Goal: Information Seeking & Learning: Find contact information

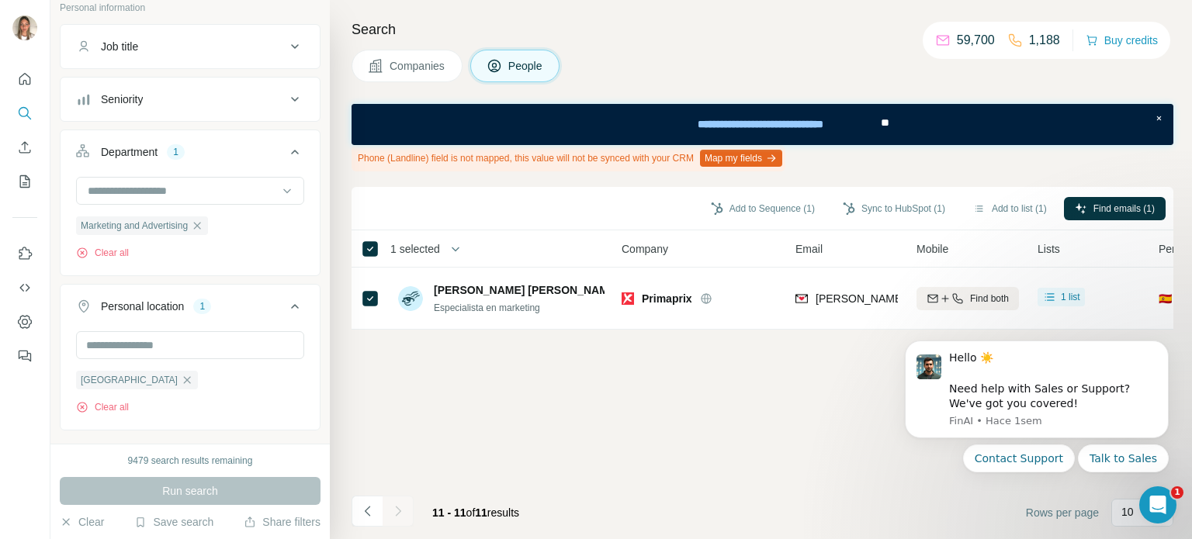
scroll to position [155, 0]
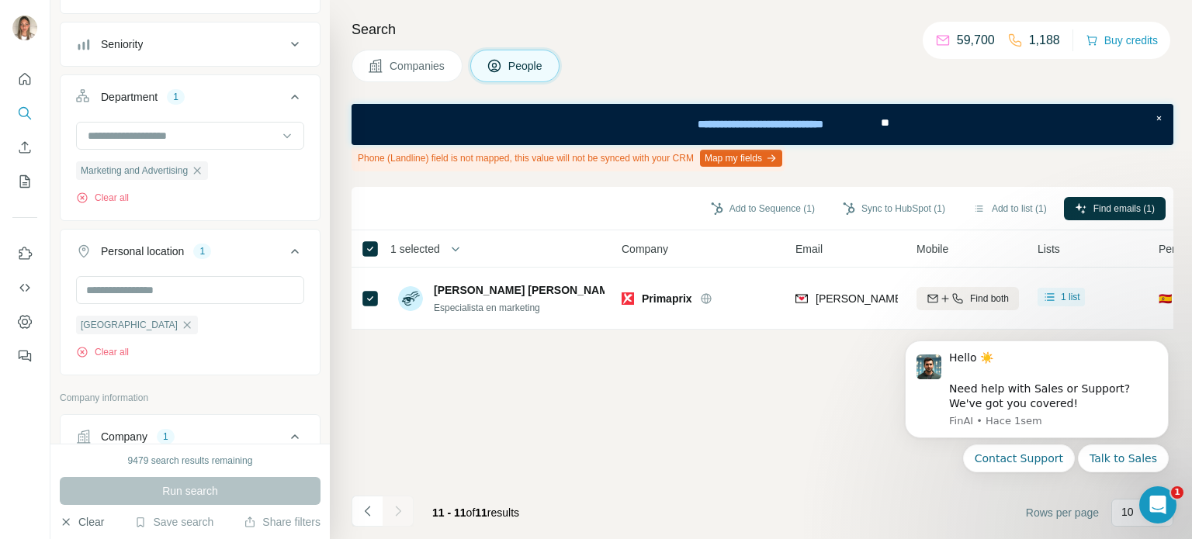
click at [91, 518] on button "Clear" at bounding box center [82, 522] width 44 height 16
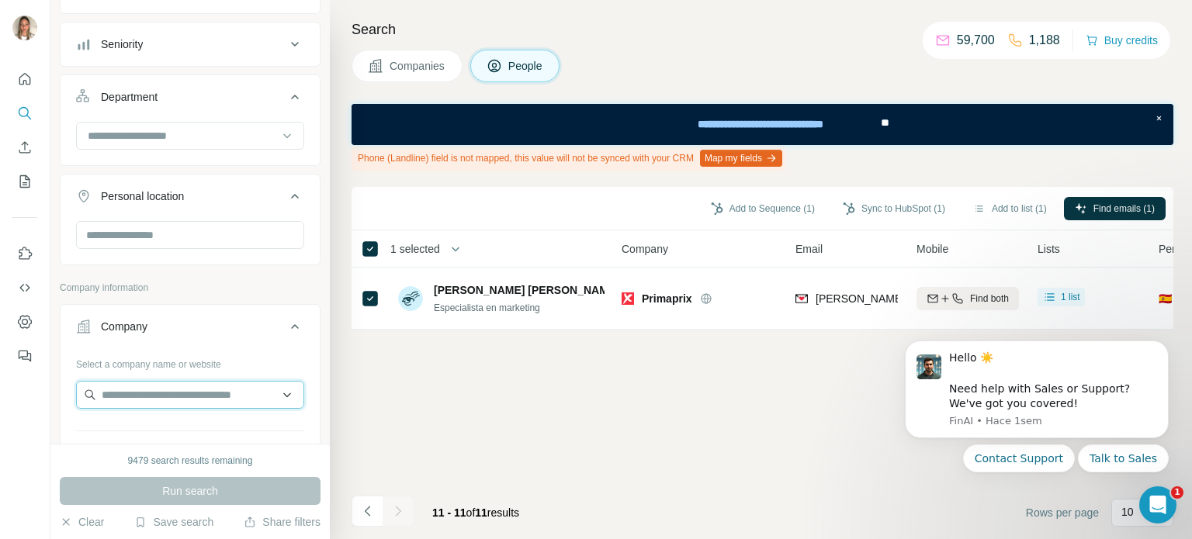
click at [160, 386] on input "text" at bounding box center [190, 395] width 228 height 28
paste input "**********"
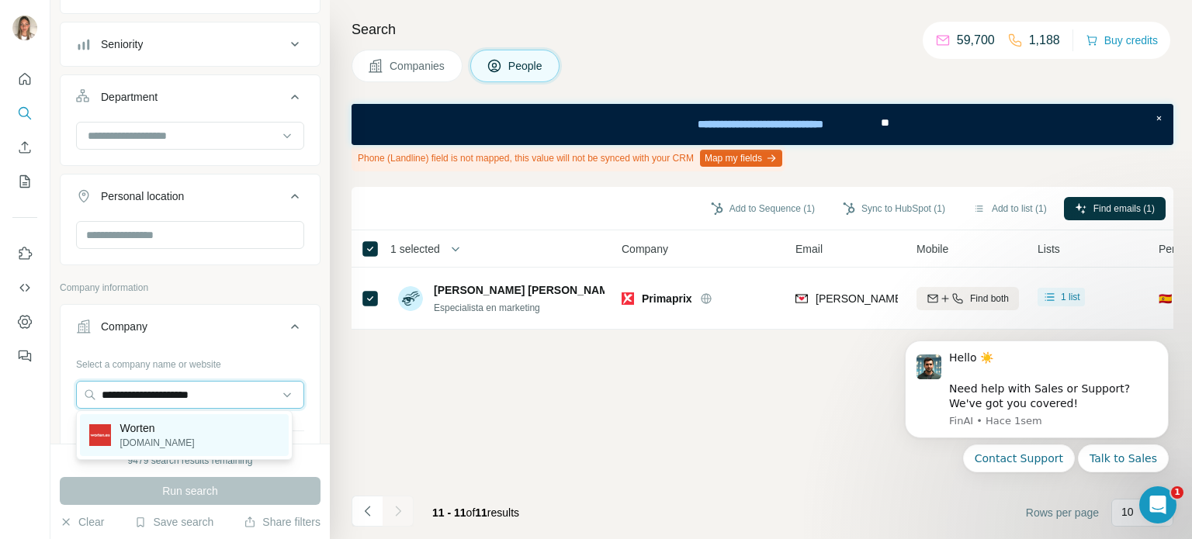
type input "**********"
click at [152, 438] on p "[DOMAIN_NAME]" at bounding box center [157, 443] width 74 height 14
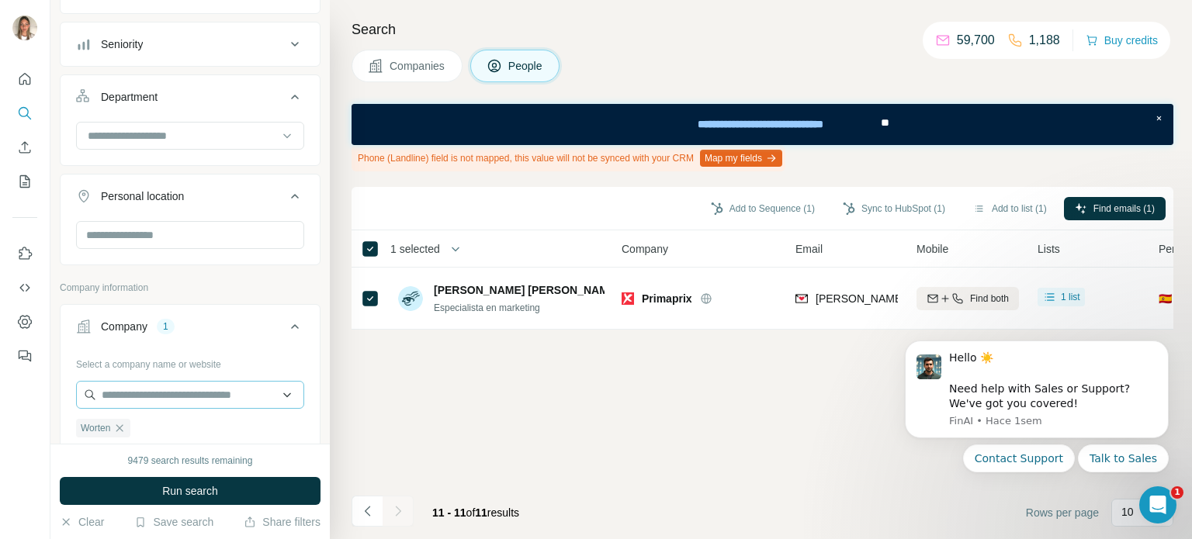
scroll to position [78, 0]
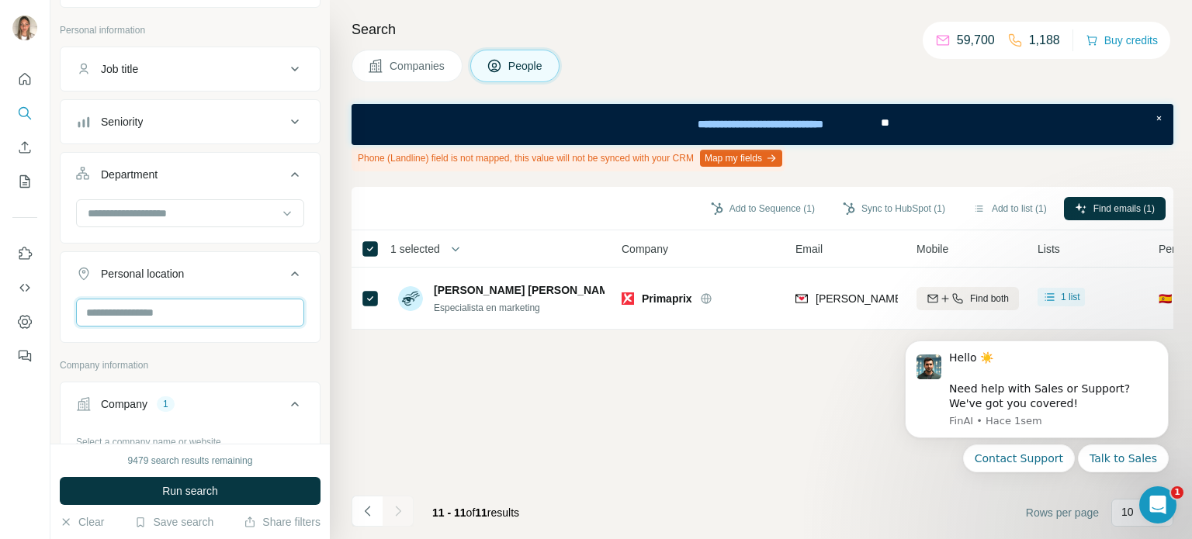
click at [184, 313] on input "text" at bounding box center [190, 313] width 228 height 28
type input "*"
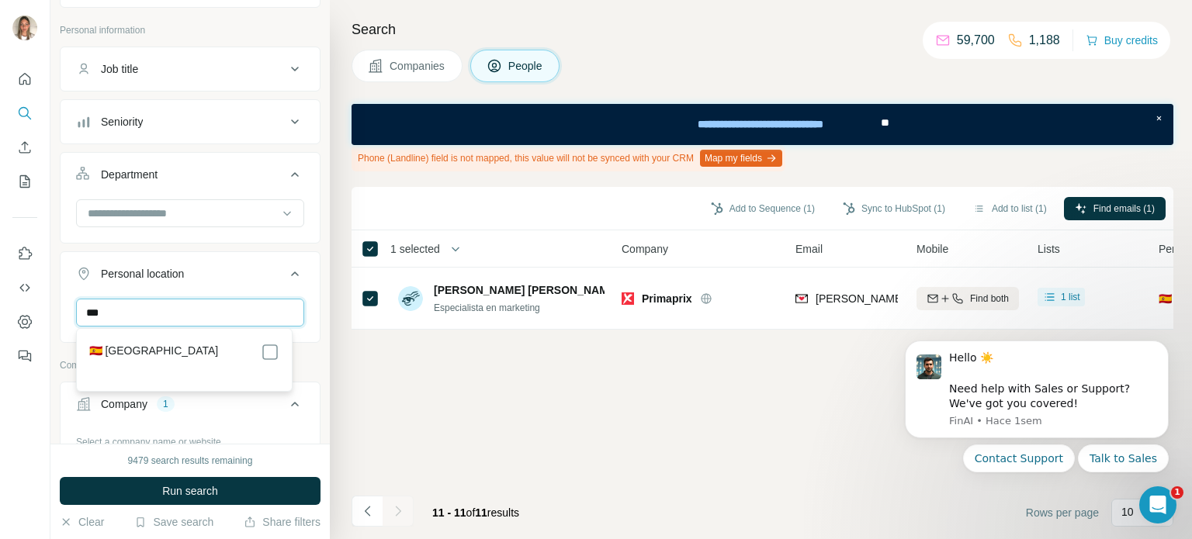
type input "***"
click at [248, 356] on div "🇪🇸 [GEOGRAPHIC_DATA]" at bounding box center [184, 352] width 190 height 19
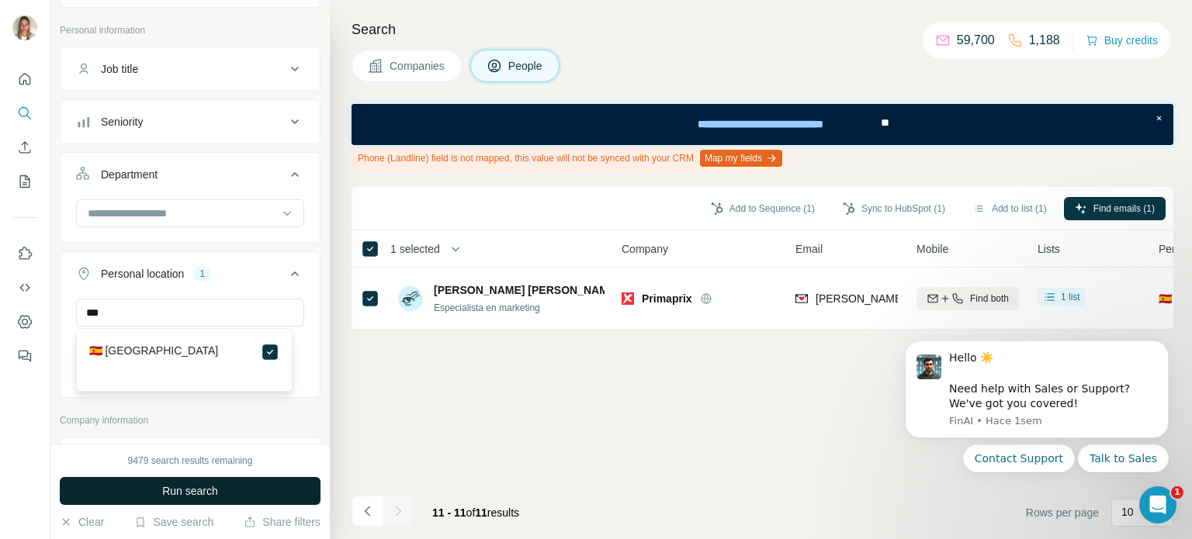
click at [261, 482] on button "Run search" at bounding box center [190, 491] width 261 height 28
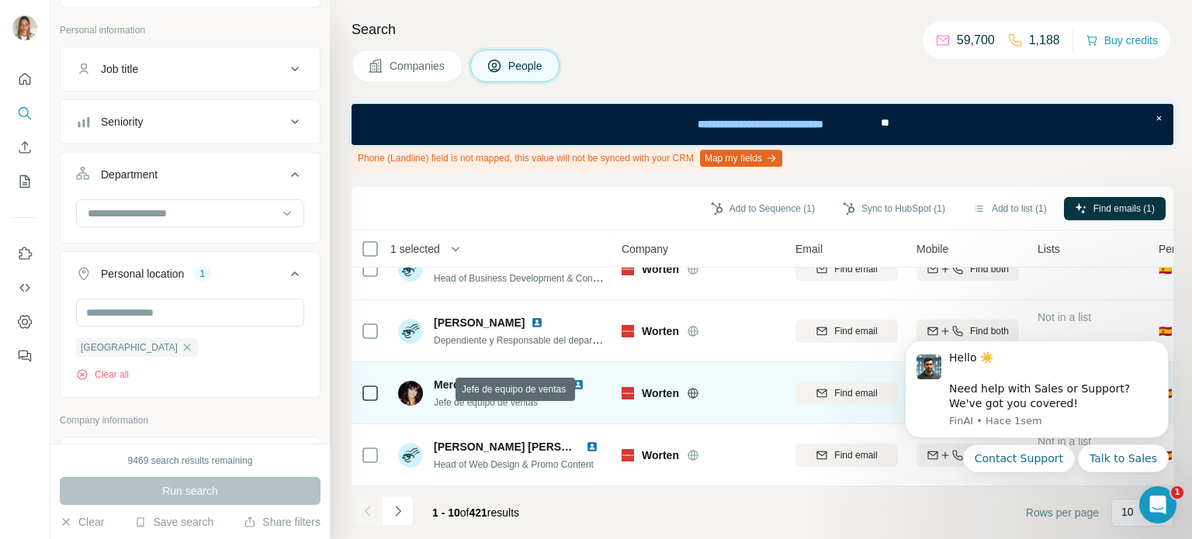
scroll to position [410, 0]
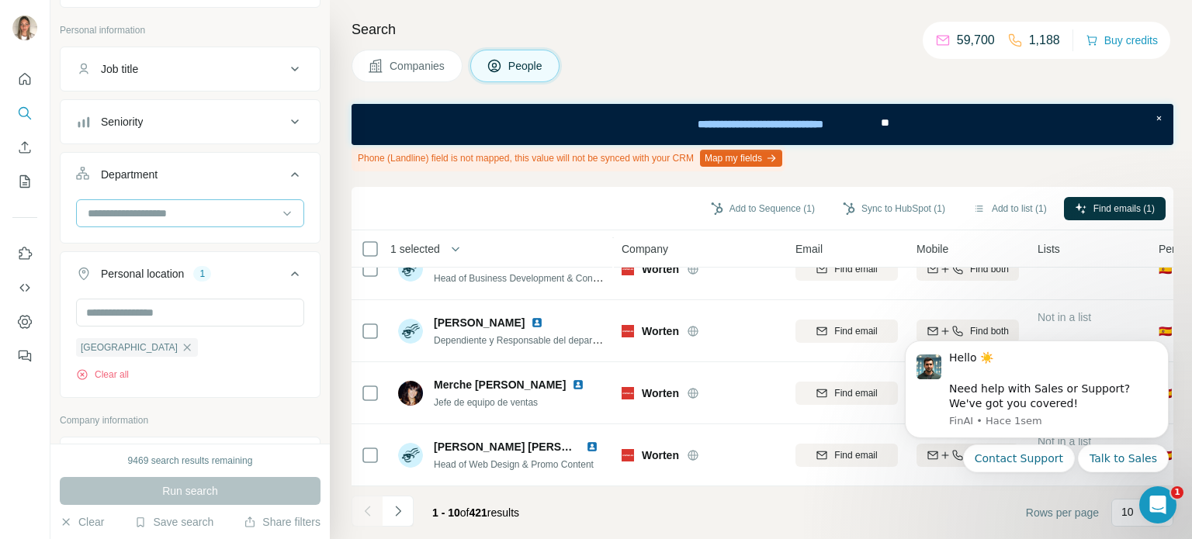
click at [255, 207] on input at bounding box center [182, 213] width 192 height 17
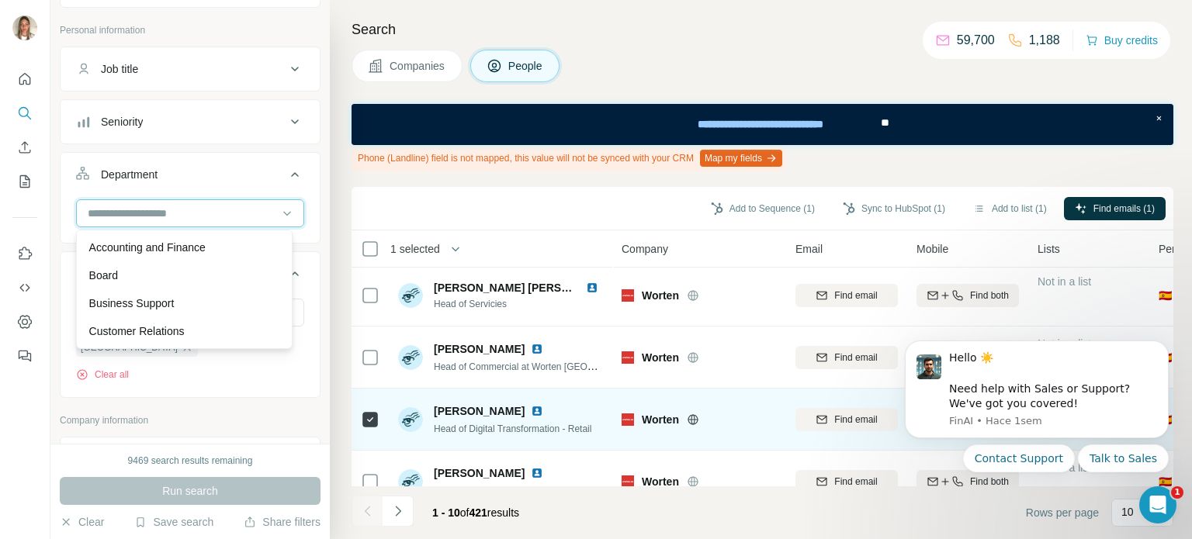
scroll to position [0, 0]
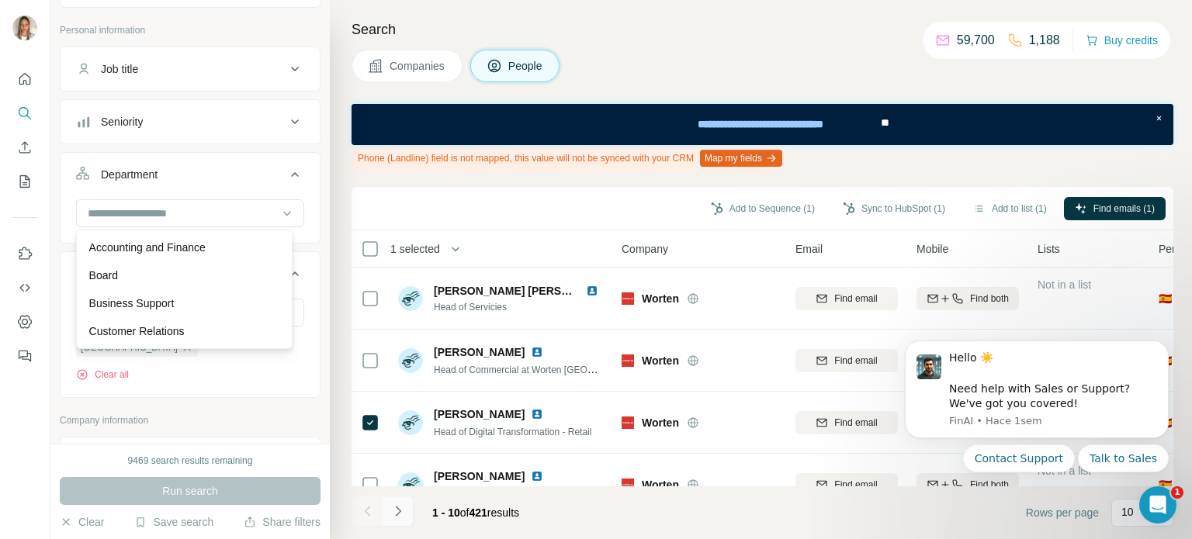
click at [400, 514] on icon "Navigate to next page" at bounding box center [398, 512] width 16 height 16
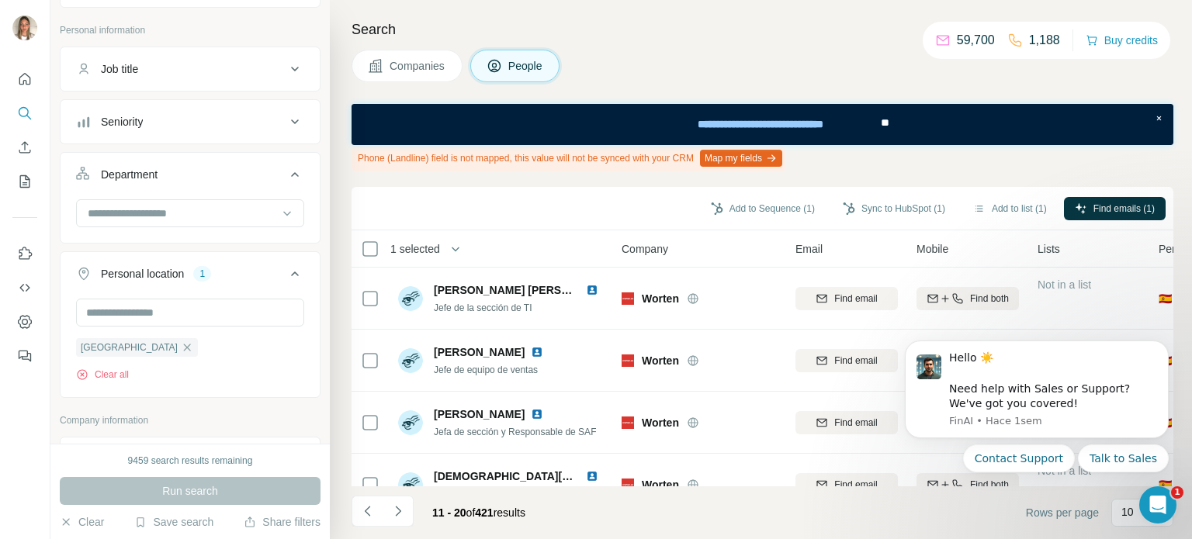
click at [260, 129] on button "Seniority" at bounding box center [190, 121] width 259 height 37
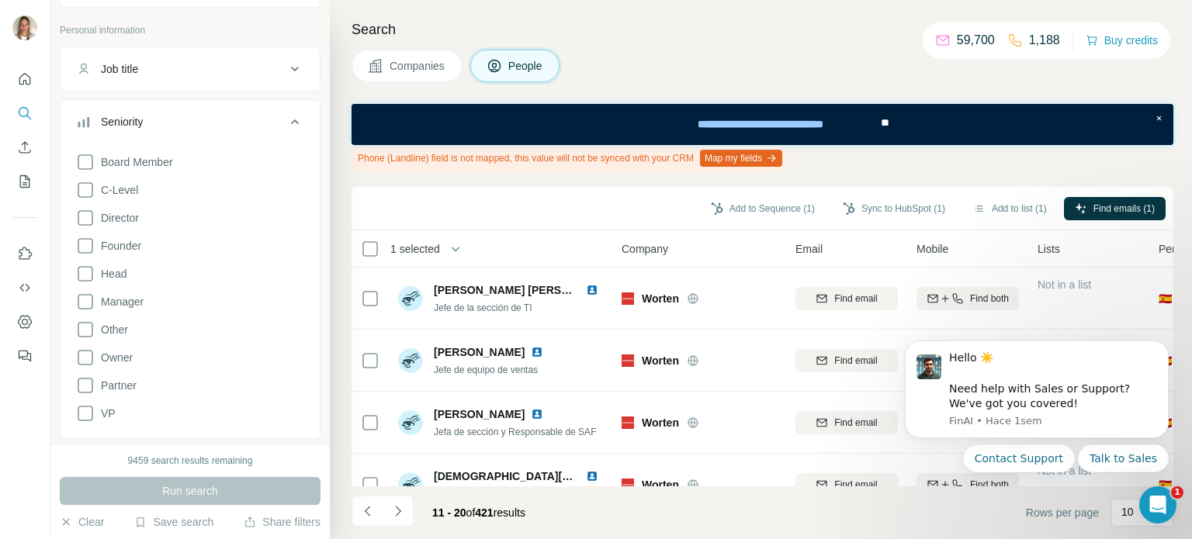
click at [81, 275] on icon at bounding box center [85, 274] width 19 height 19
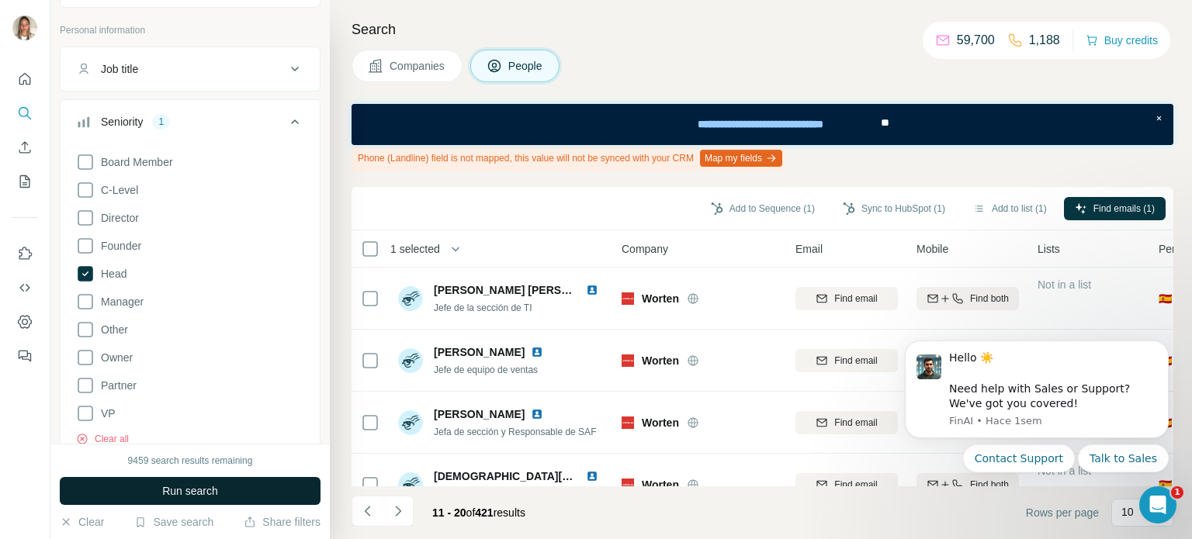
click at [157, 483] on button "Run search" at bounding box center [190, 491] width 261 height 28
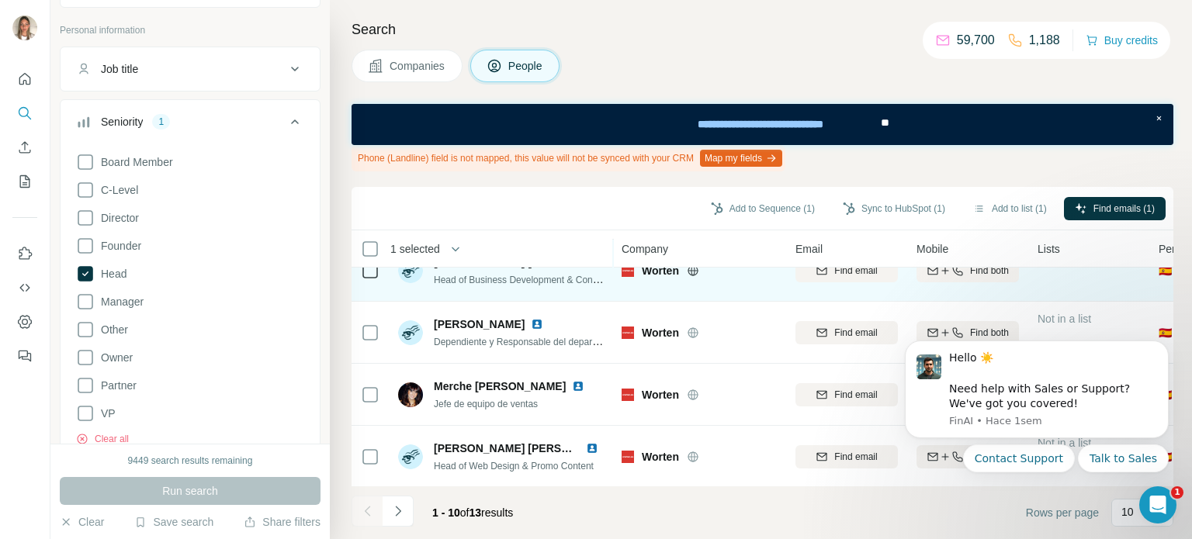
scroll to position [410, 0]
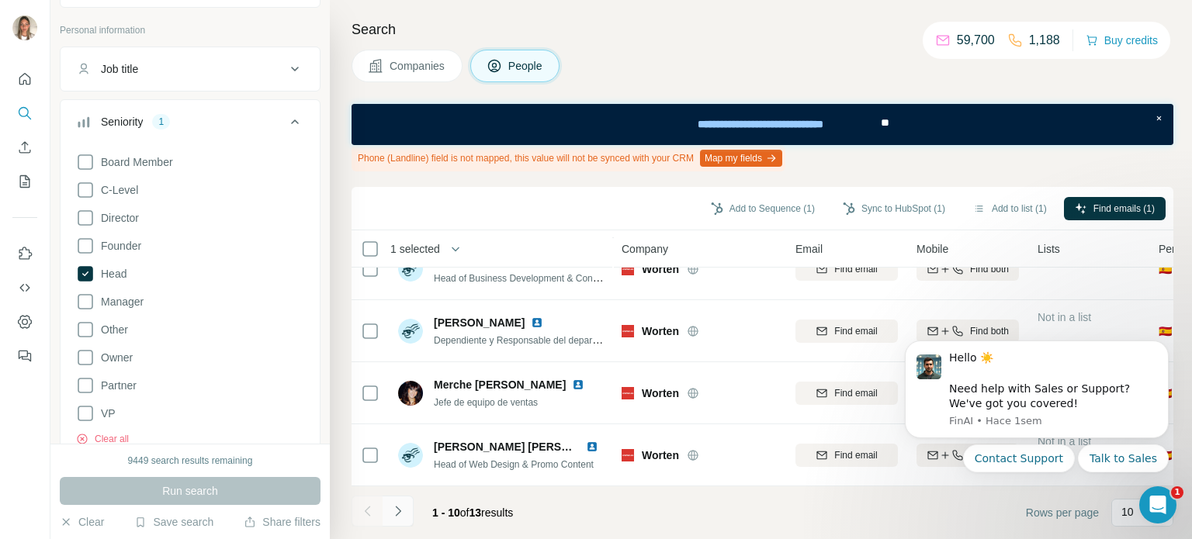
click at [399, 505] on icon "Navigate to next page" at bounding box center [398, 512] width 16 height 16
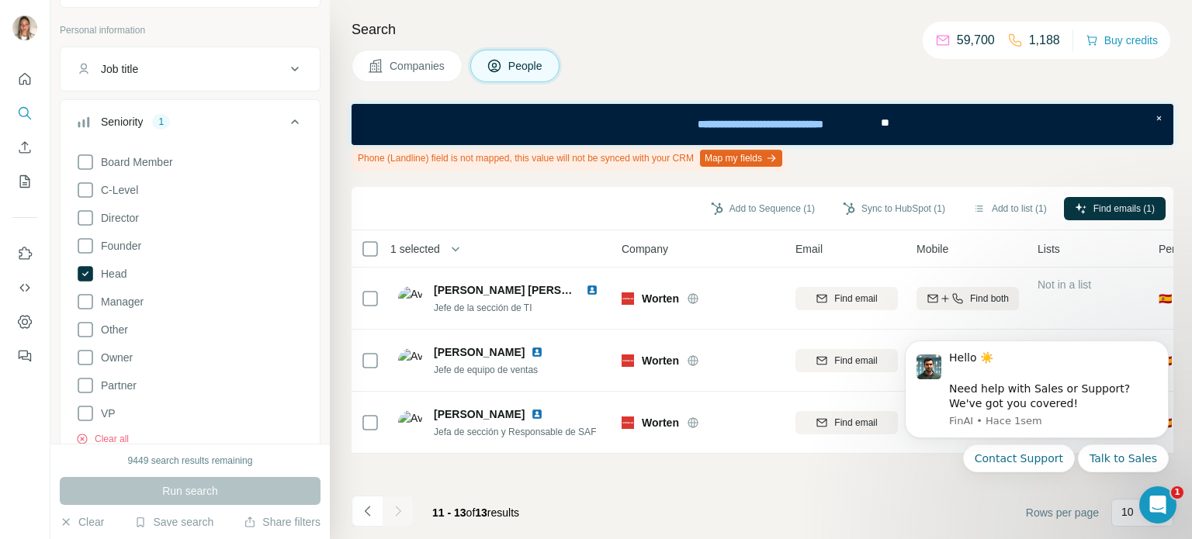
scroll to position [0, 0]
click at [366, 504] on icon "Navigate to previous page" at bounding box center [368, 512] width 16 height 16
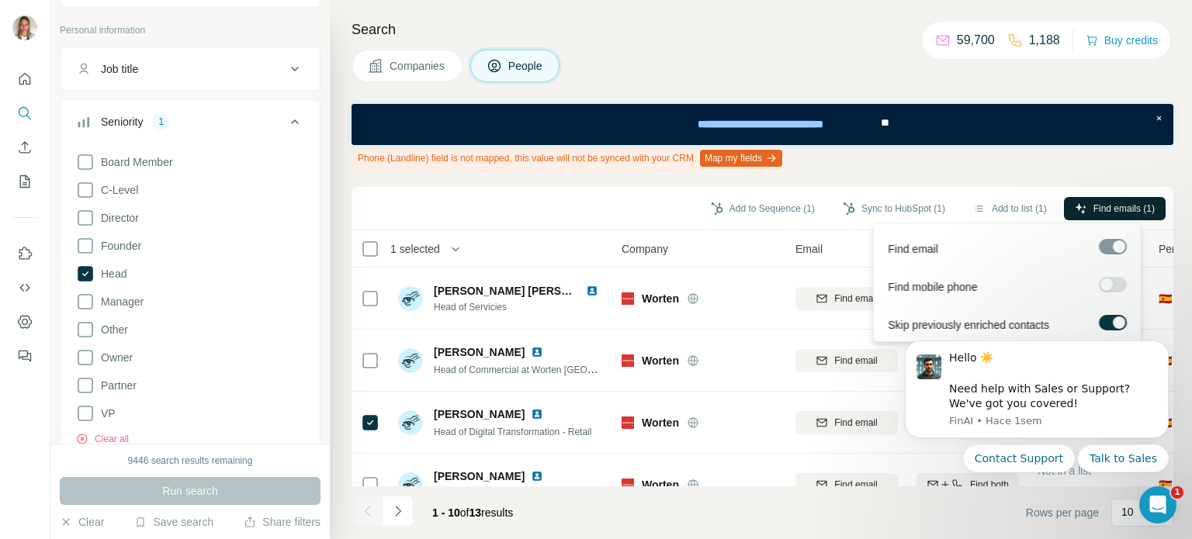
click at [1131, 207] on span "Find emails (1)" at bounding box center [1123, 209] width 61 height 14
click at [1165, 345] on icon "Dismiss notification" at bounding box center [1163, 345] width 5 height 5
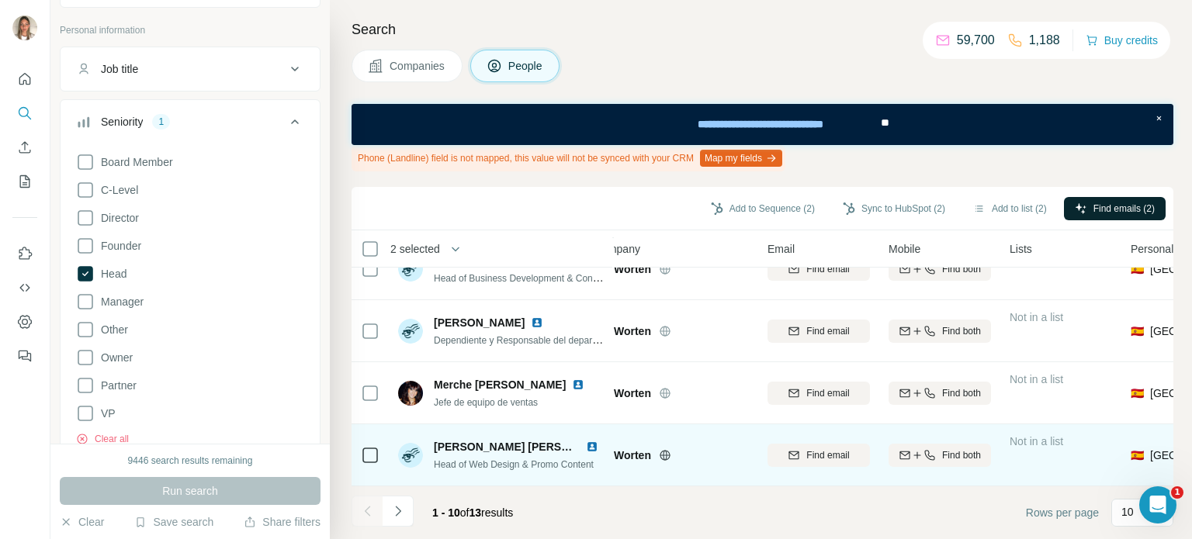
scroll to position [410, 19]
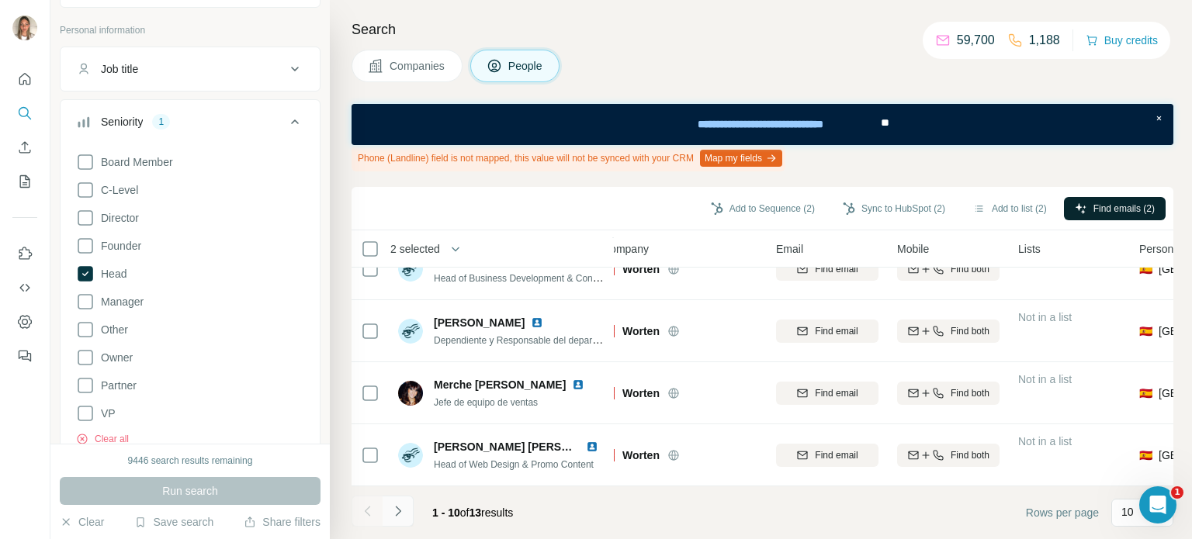
click at [397, 511] on icon "Navigate to next page" at bounding box center [398, 512] width 16 height 16
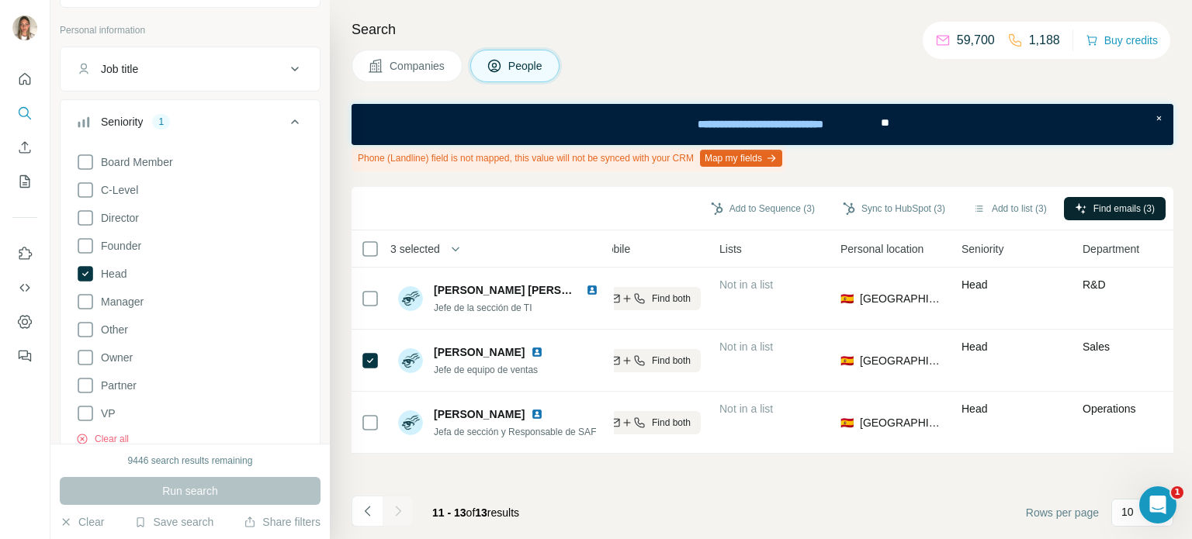
scroll to position [0, 0]
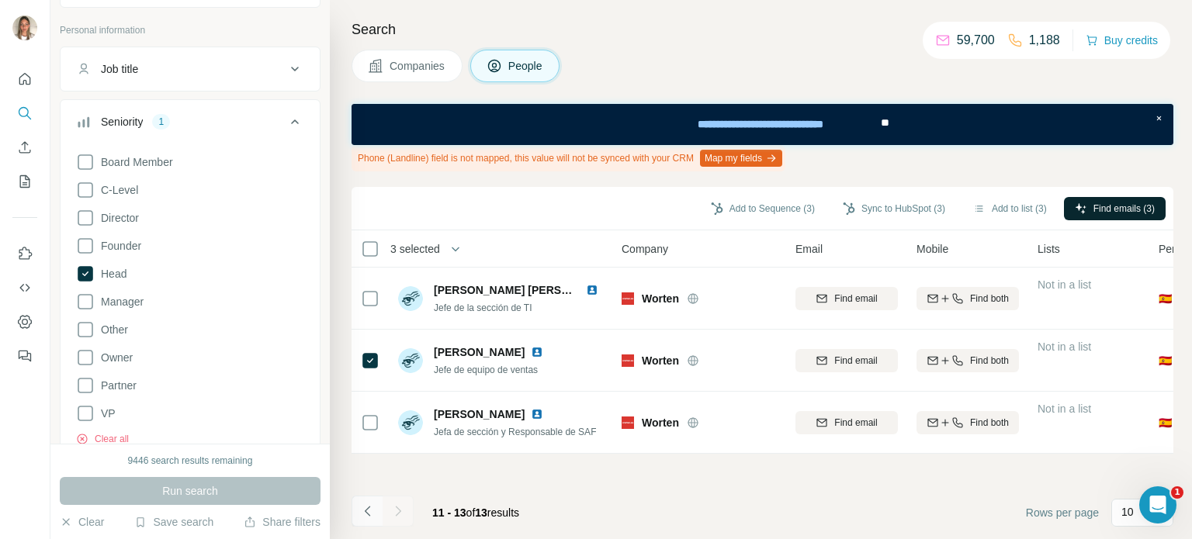
click at [365, 510] on icon "Navigate to previous page" at bounding box center [368, 512] width 16 height 16
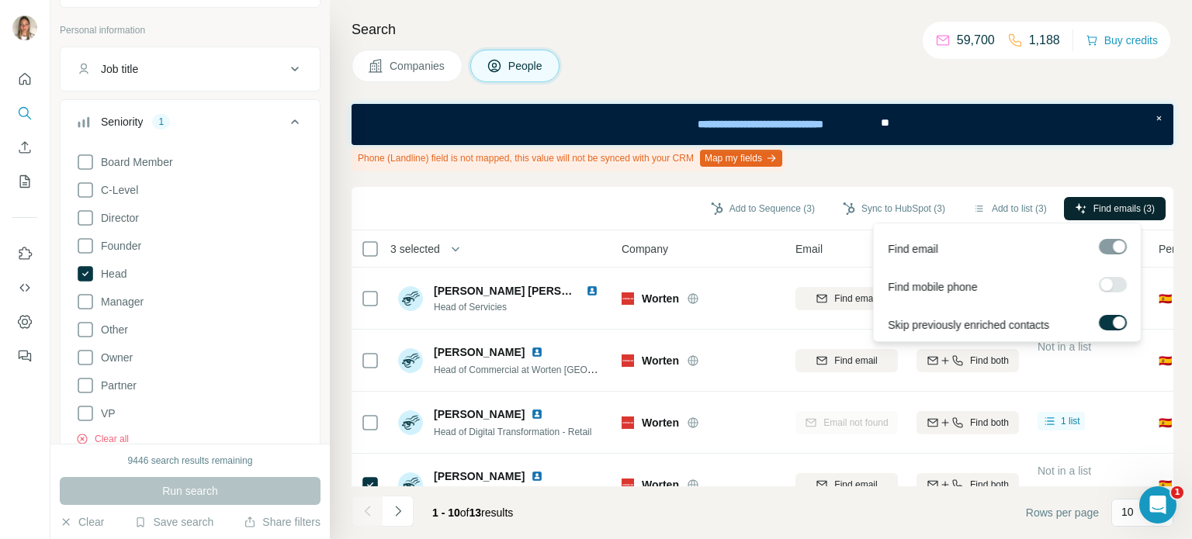
click at [1124, 207] on span "Find emails (3)" at bounding box center [1123, 209] width 61 height 14
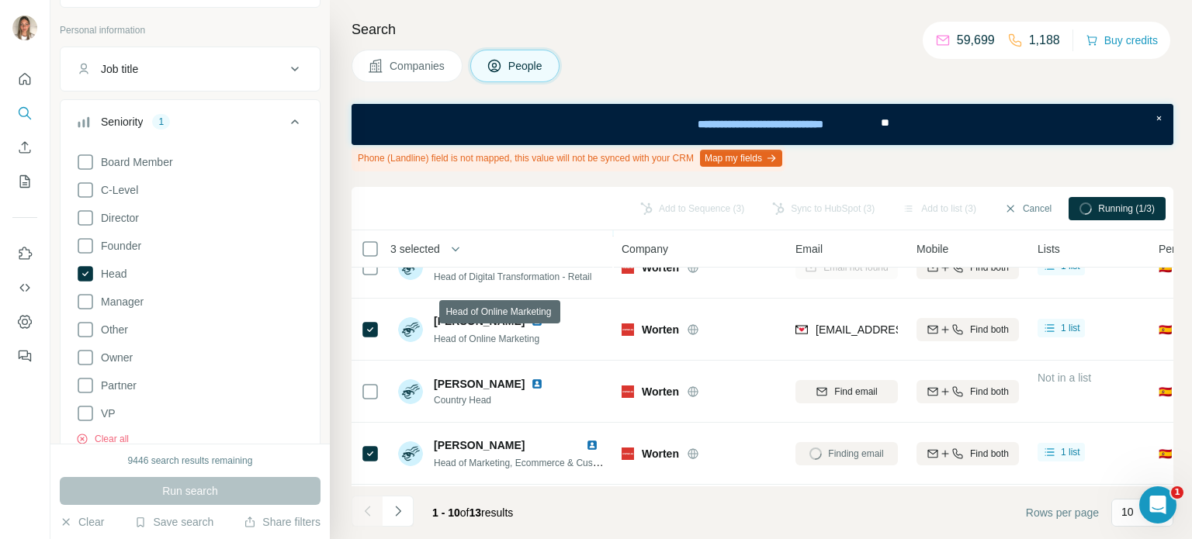
scroll to position [233, 0]
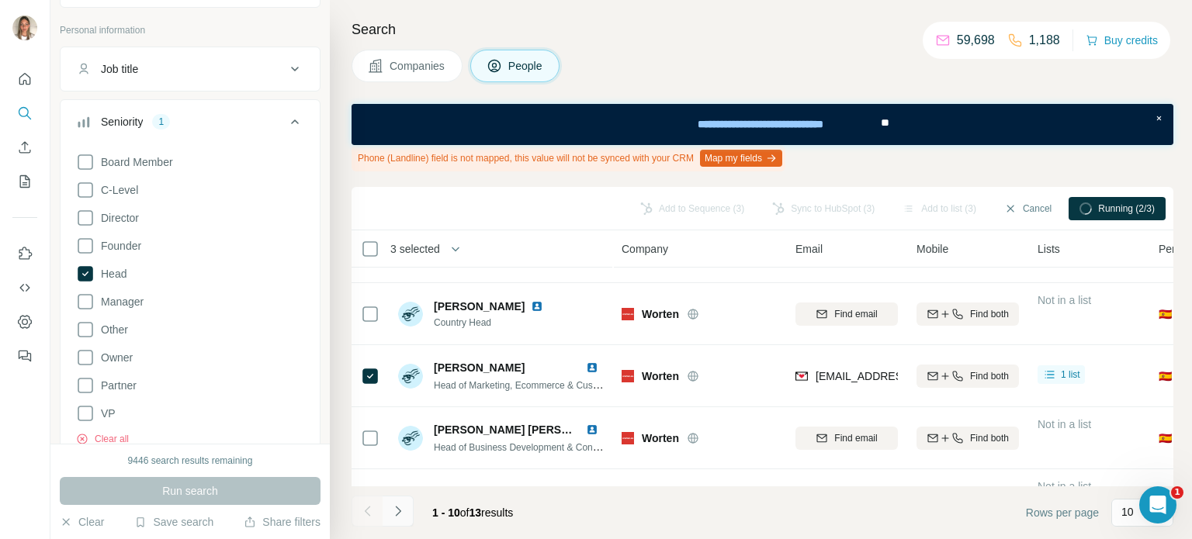
click at [407, 511] on button "Navigate to next page" at bounding box center [398, 511] width 31 height 31
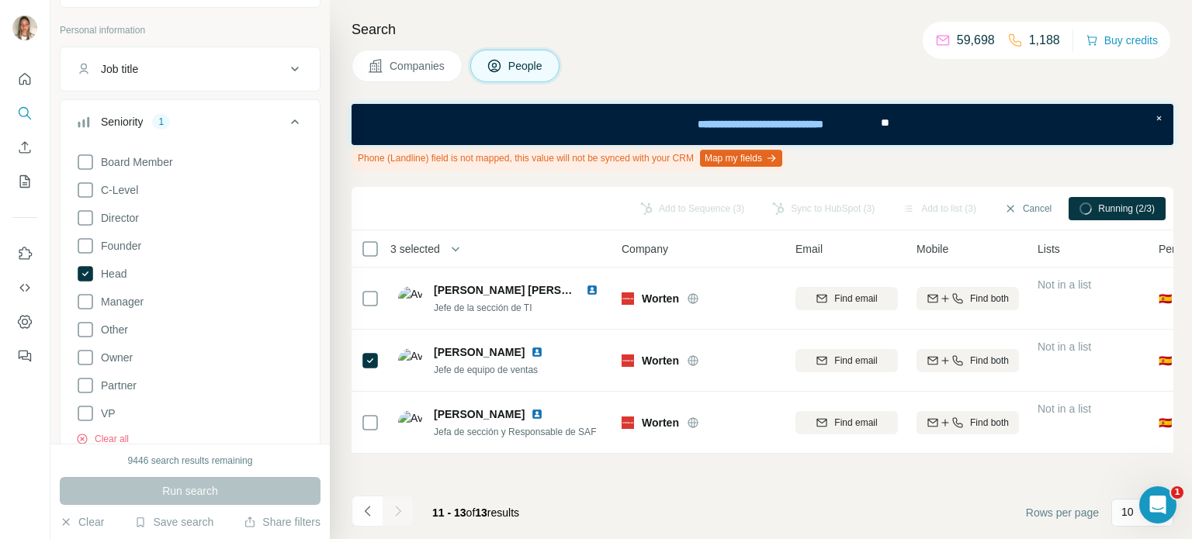
scroll to position [0, 0]
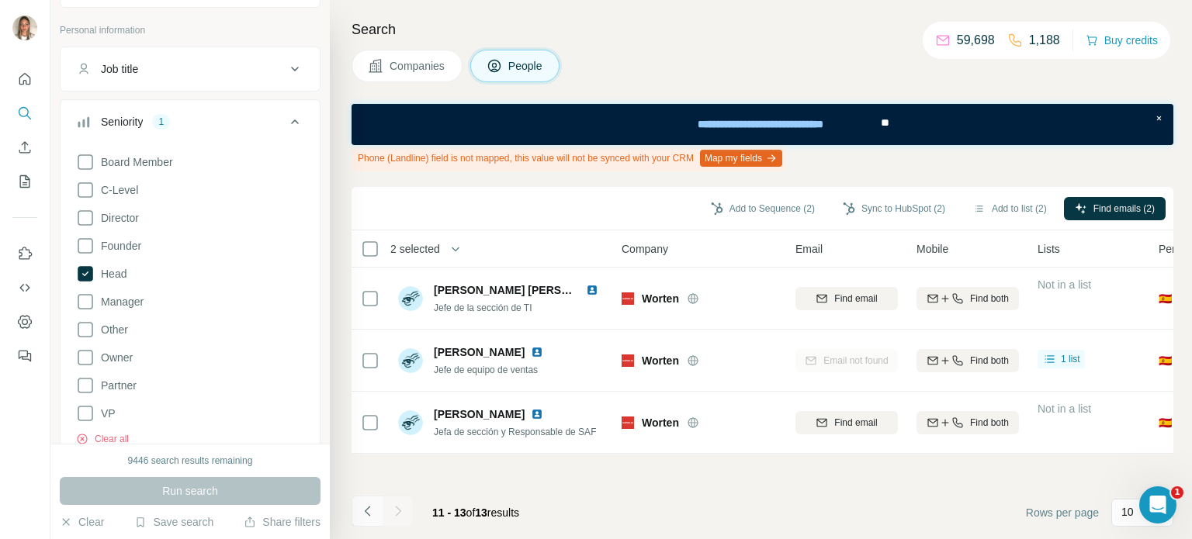
click at [376, 514] on button "Navigate to previous page" at bounding box center [367, 511] width 31 height 31
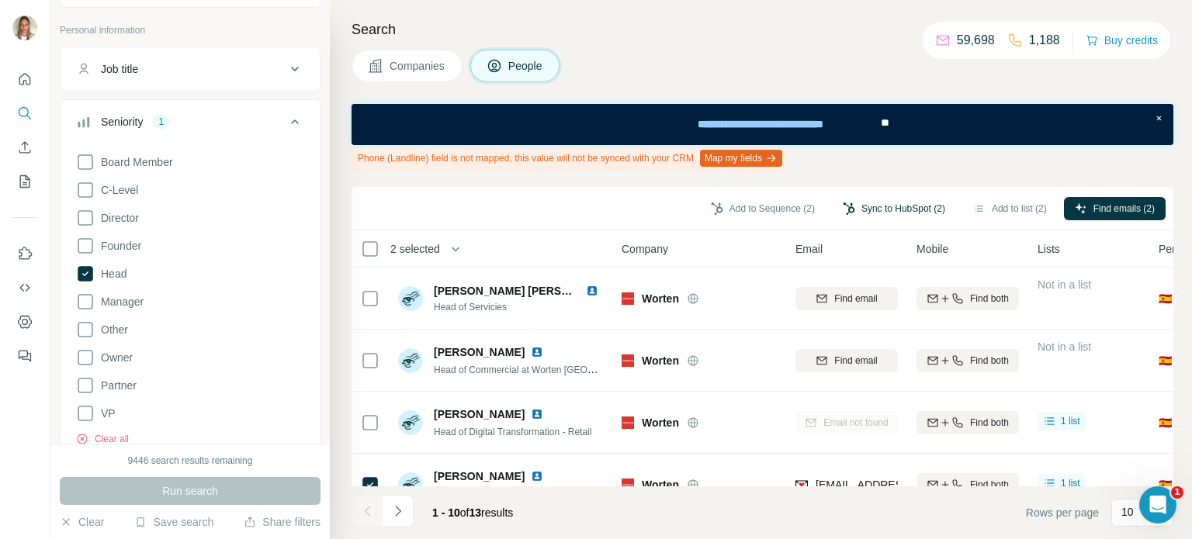
click at [862, 202] on button "Sync to HubSpot (2)" at bounding box center [894, 208] width 124 height 23
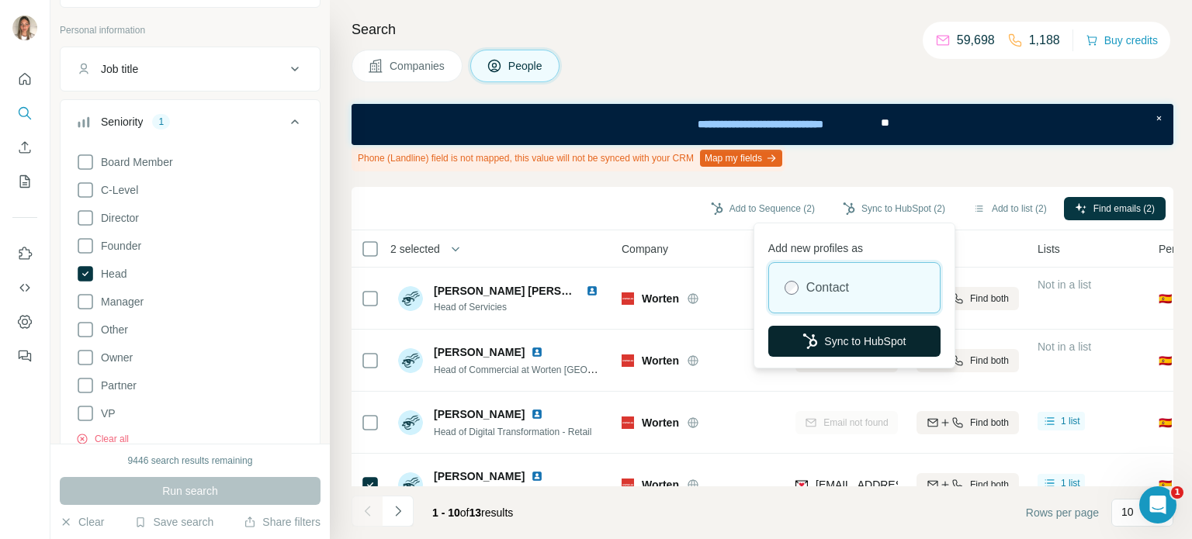
click at [835, 342] on button "Sync to HubSpot" at bounding box center [854, 341] width 172 height 31
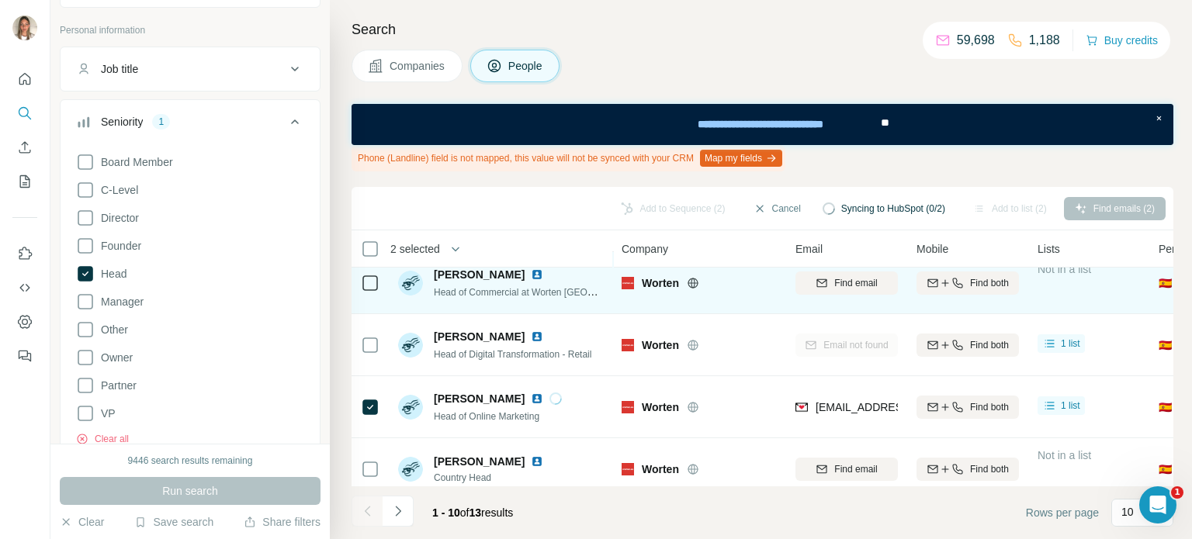
scroll to position [155, 0]
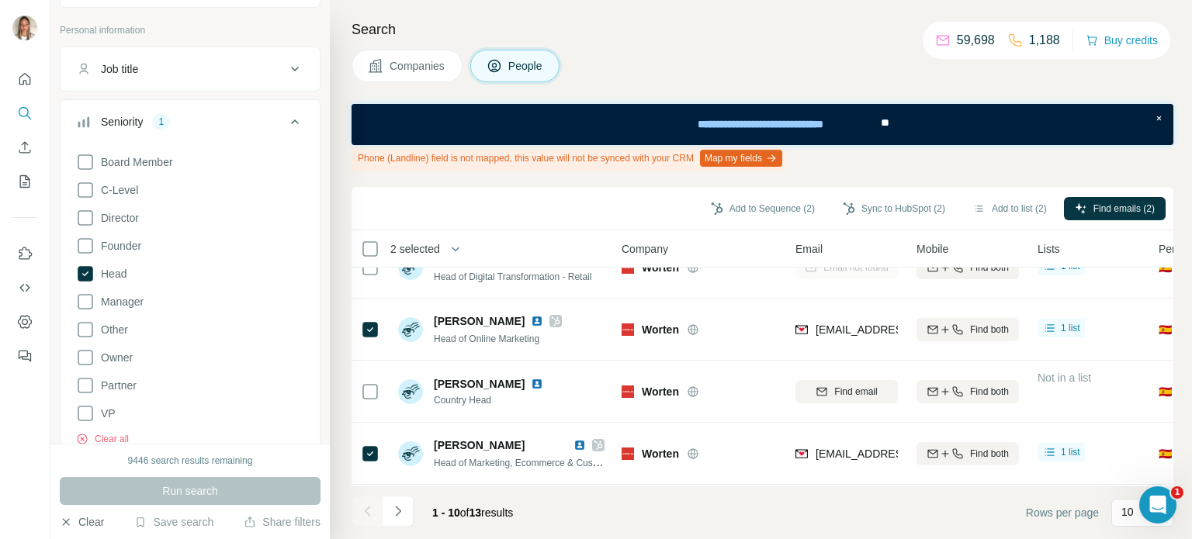
click at [78, 527] on button "Clear" at bounding box center [82, 522] width 44 height 16
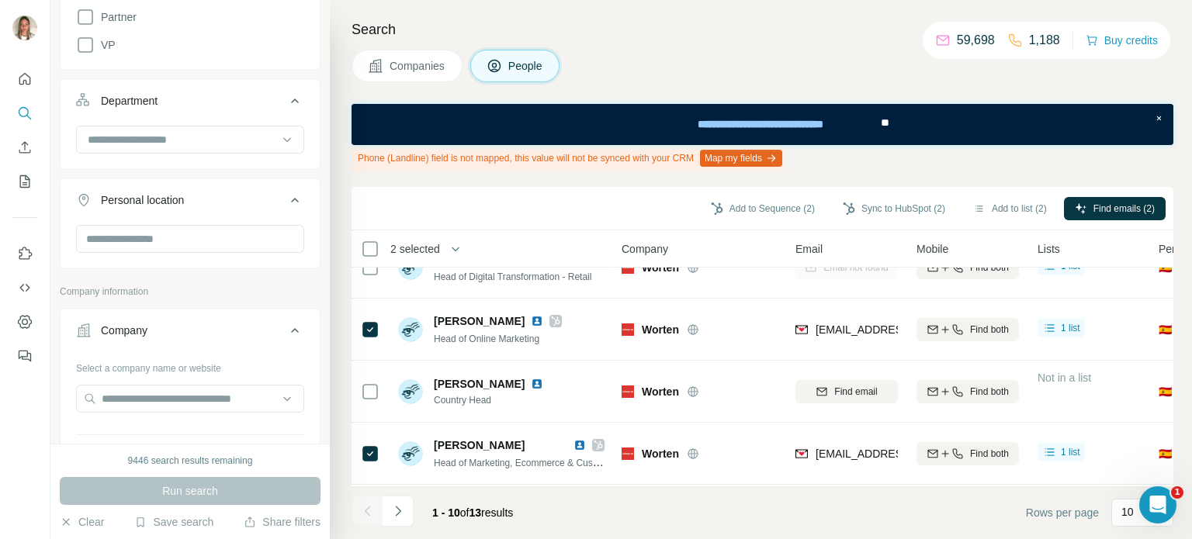
scroll to position [466, 0]
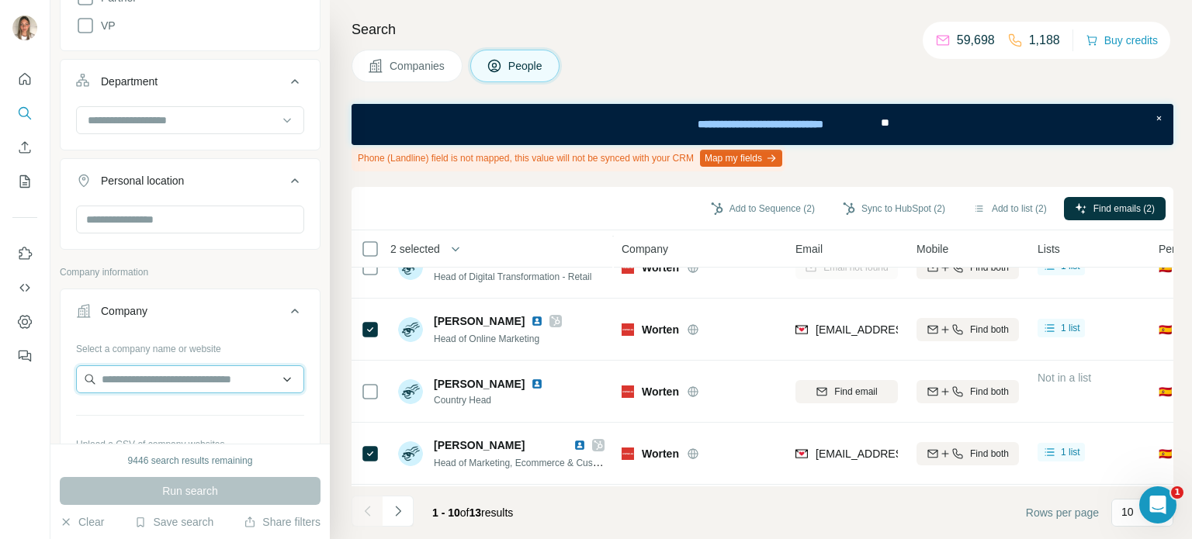
click at [175, 372] on input "text" at bounding box center [190, 379] width 228 height 28
paste input "**********"
type input "**********"
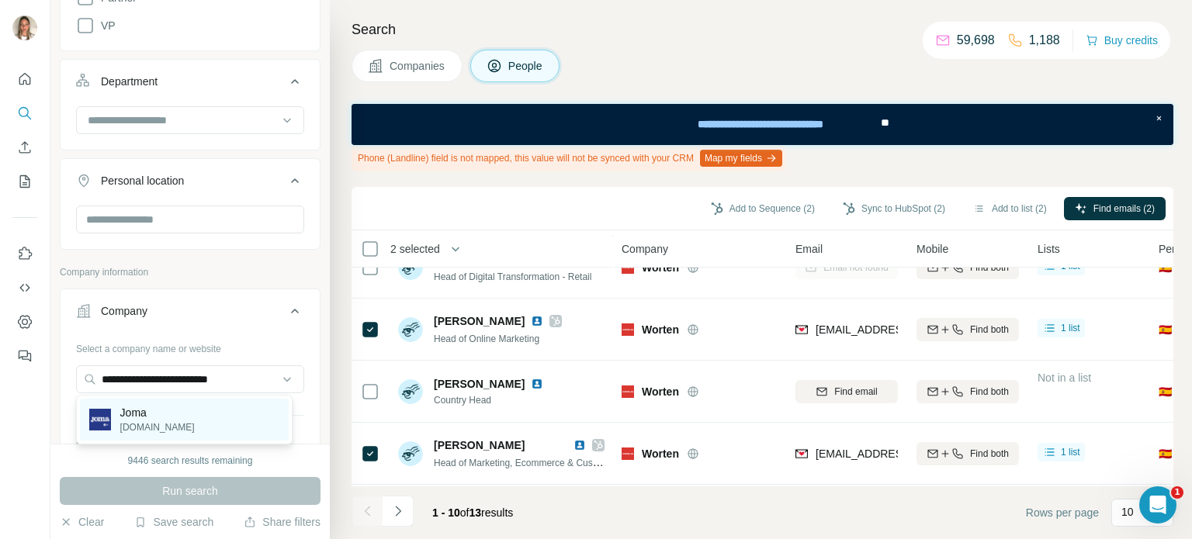
click at [176, 414] on p "Joma" at bounding box center [157, 413] width 74 height 16
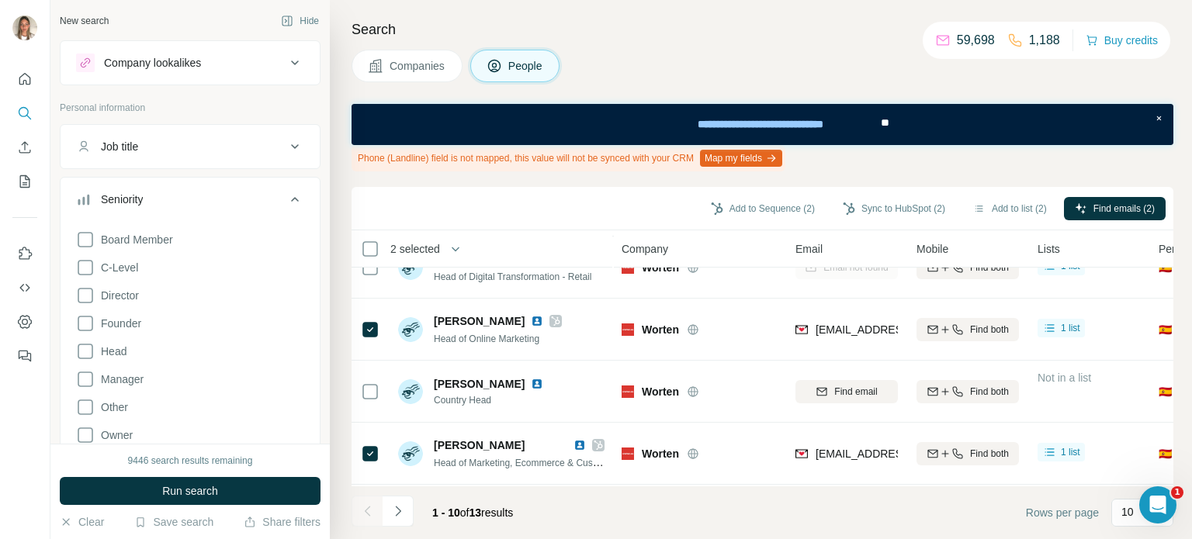
click at [223, 192] on div "Seniority" at bounding box center [181, 200] width 210 height 16
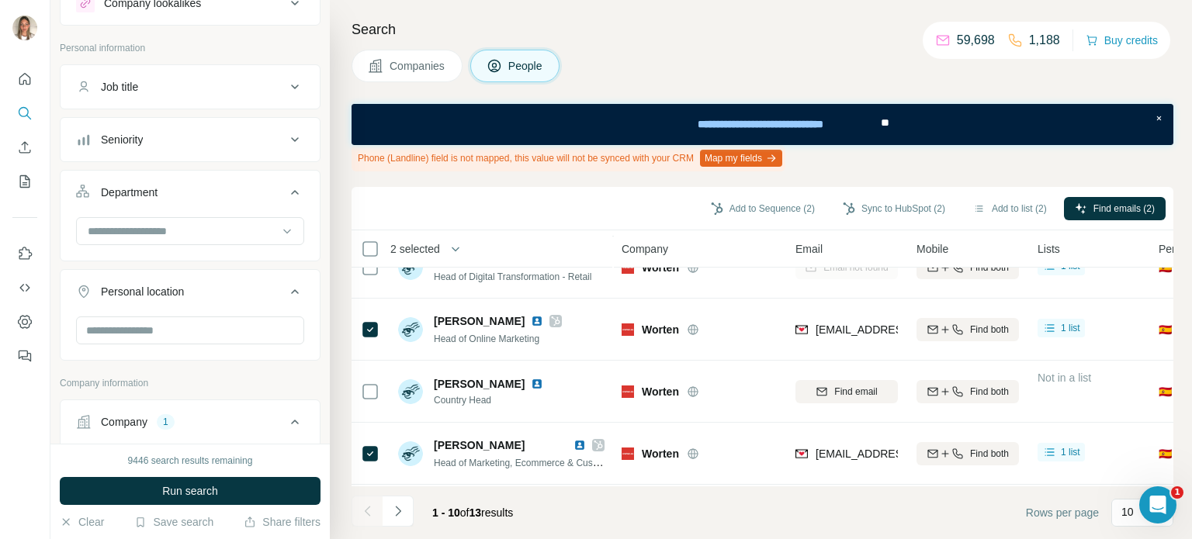
scroll to position [78, 0]
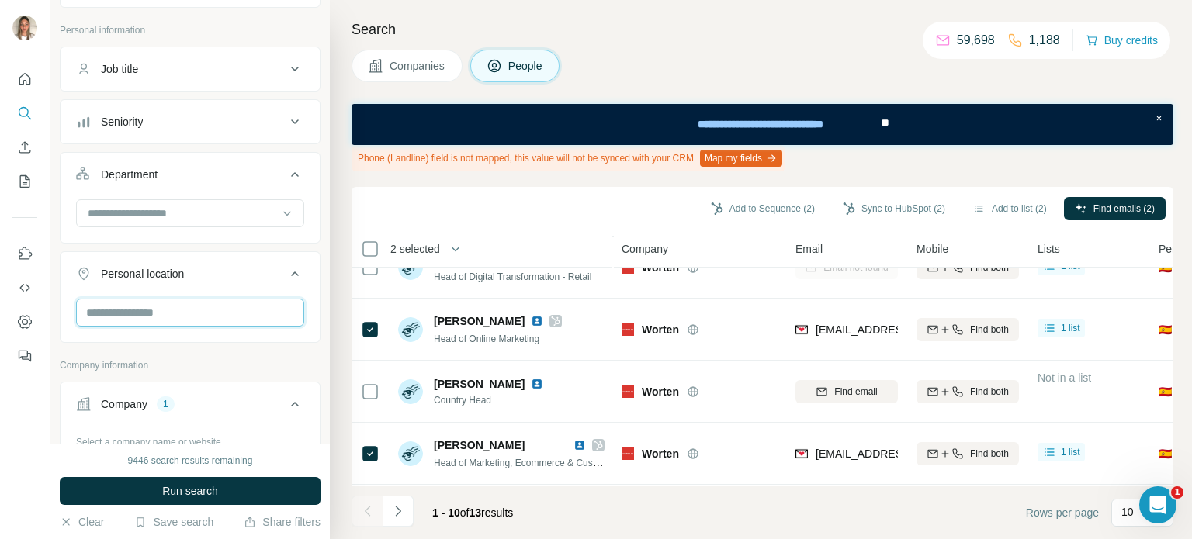
click at [185, 311] on input "text" at bounding box center [190, 313] width 228 height 28
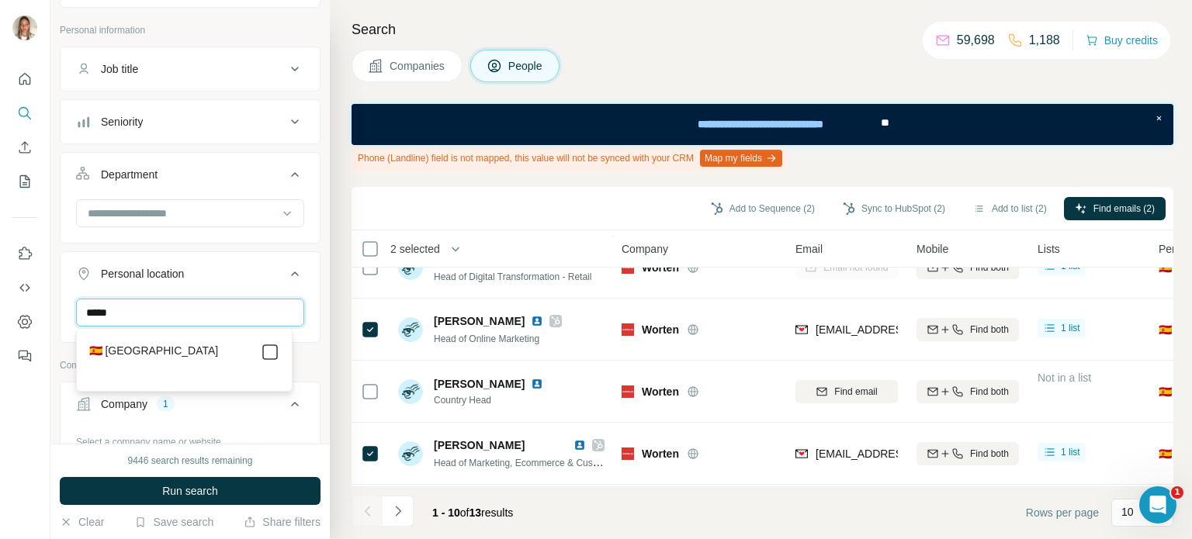
type input "*****"
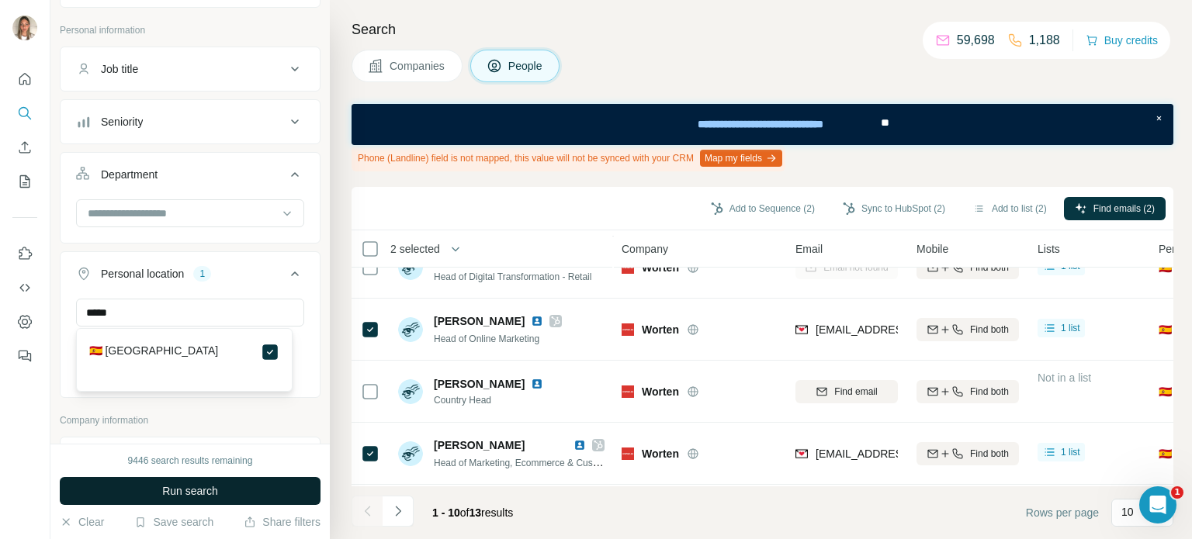
click at [248, 490] on button "Run search" at bounding box center [190, 491] width 261 height 28
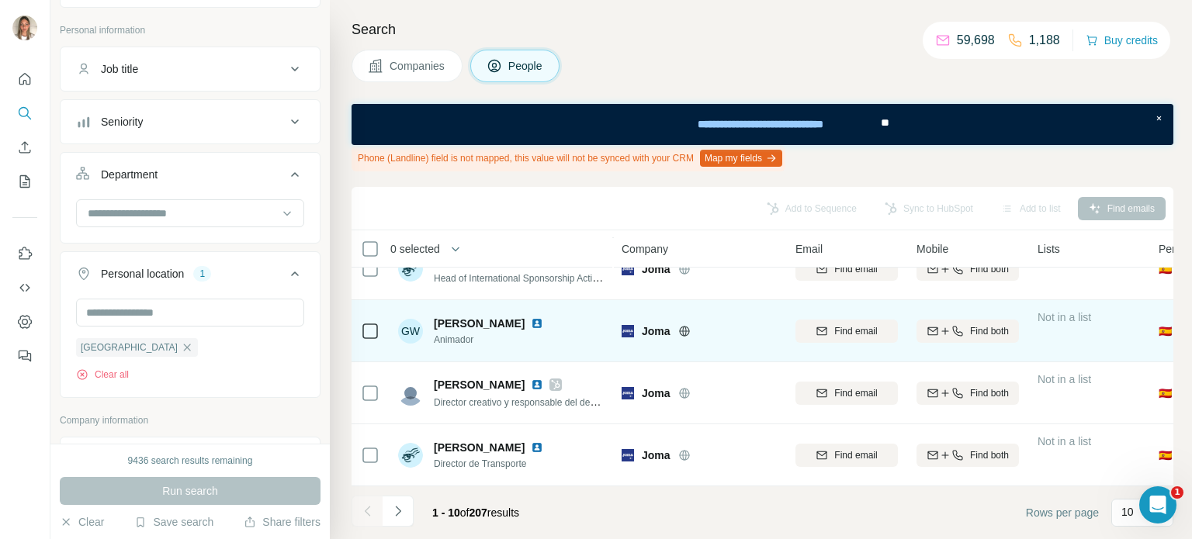
scroll to position [410, 0]
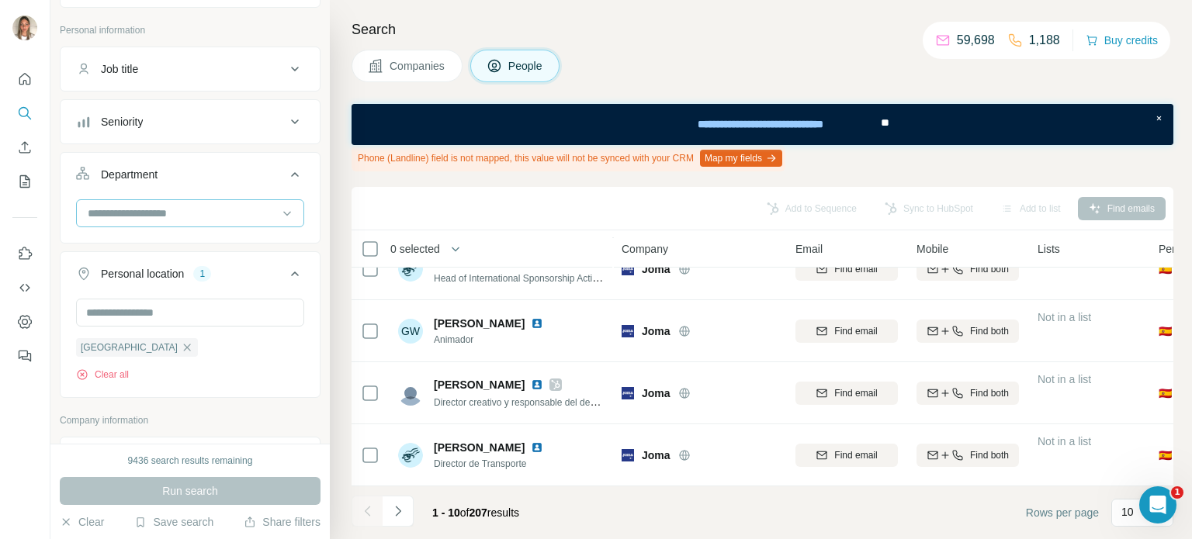
click at [223, 211] on input at bounding box center [182, 213] width 192 height 17
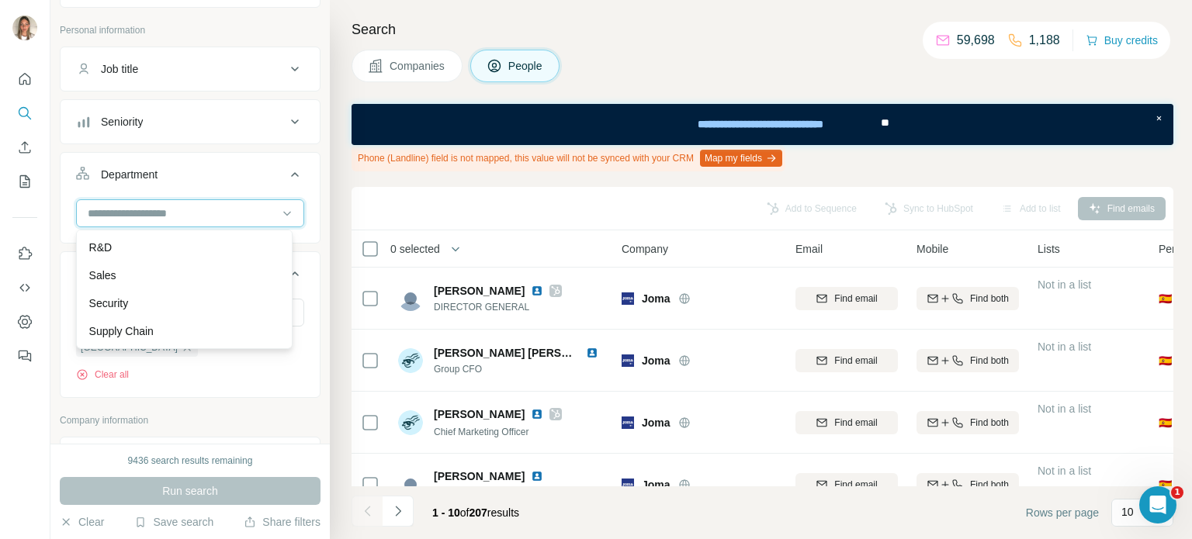
scroll to position [0, 0]
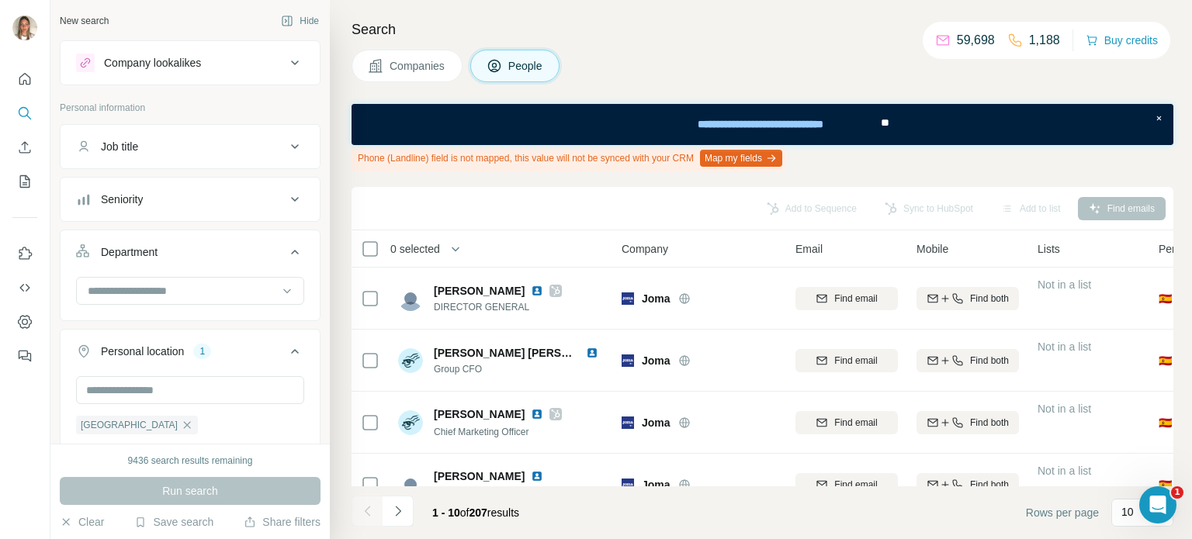
click at [221, 188] on button "Seniority" at bounding box center [190, 199] width 259 height 37
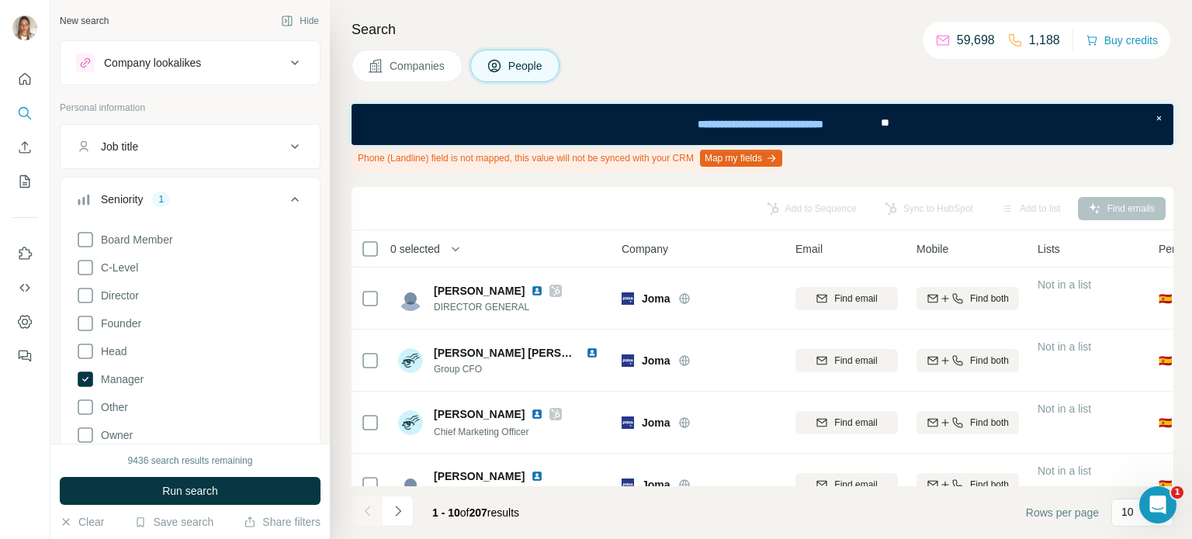
click at [202, 487] on span "Run search" at bounding box center [190, 491] width 56 height 16
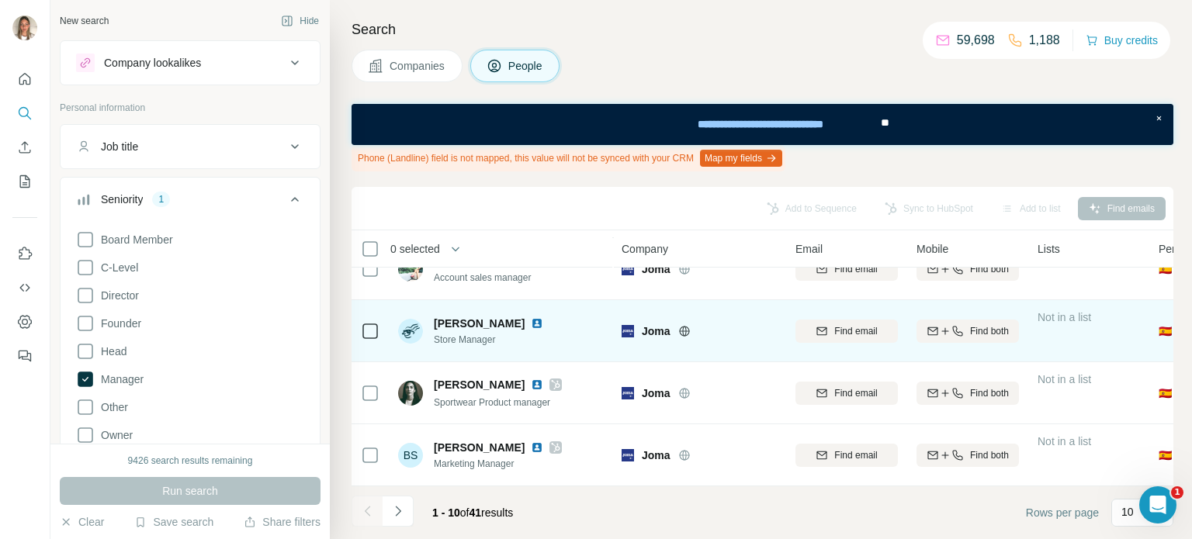
scroll to position [410, 0]
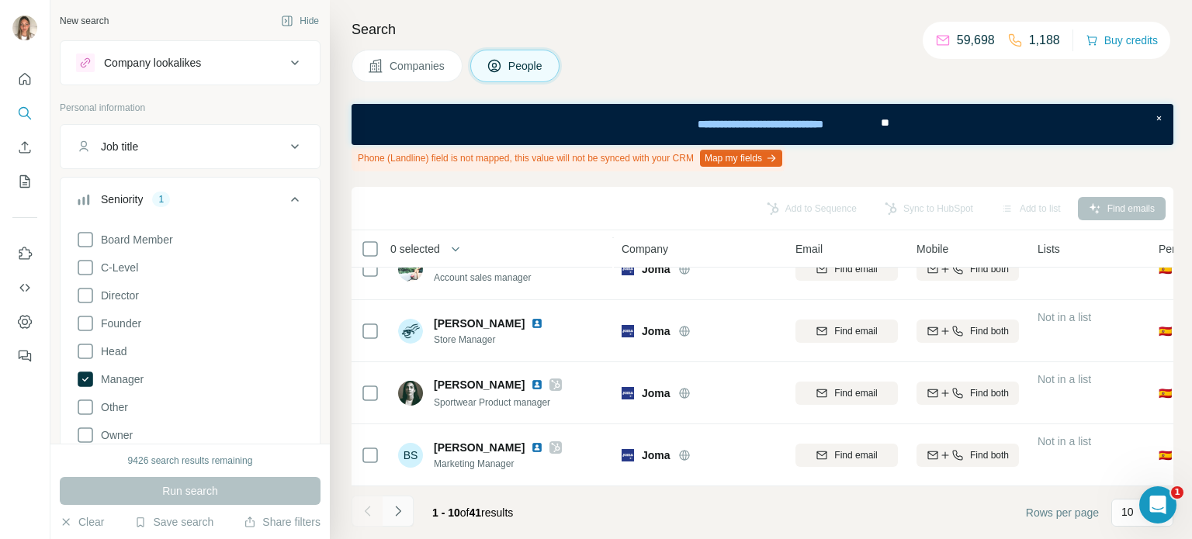
click at [397, 512] on icon "Navigate to next page" at bounding box center [398, 512] width 16 height 16
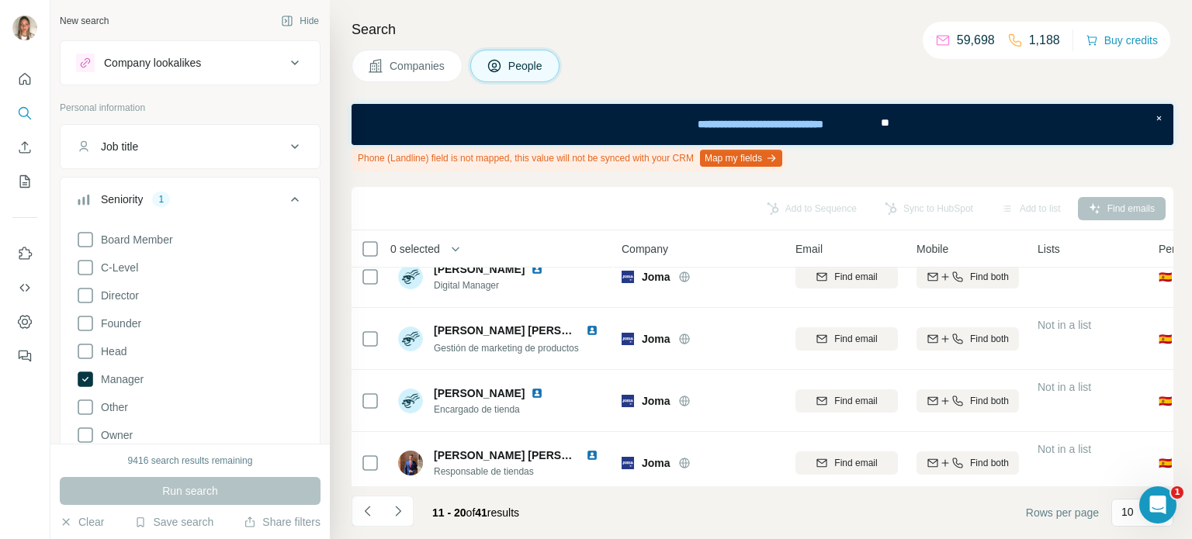
scroll to position [0, 0]
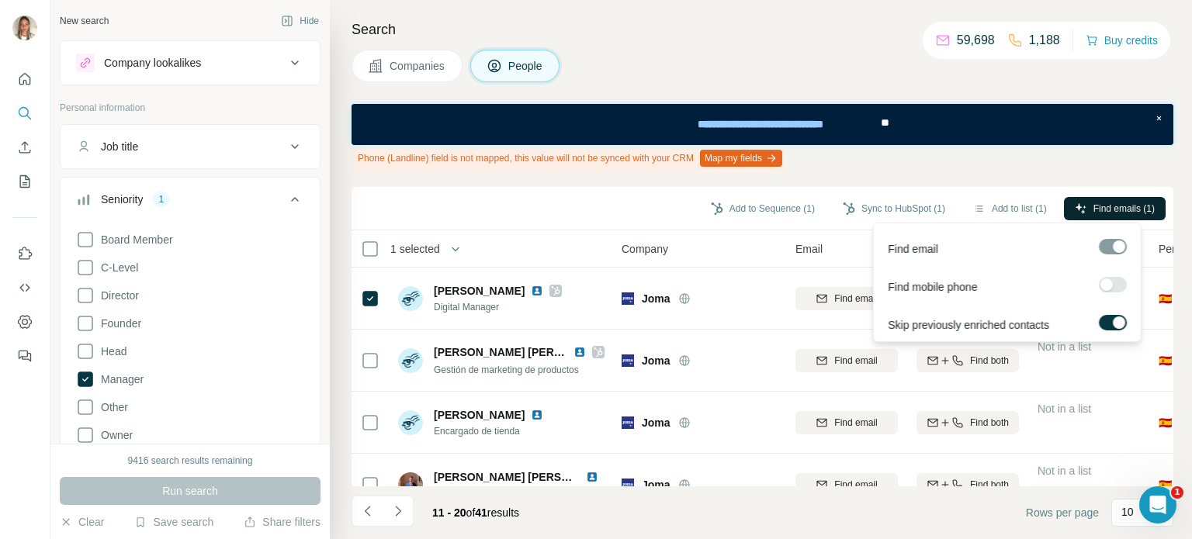
click at [1087, 206] on button "Find emails (1)" at bounding box center [1115, 208] width 102 height 23
click at [898, 210] on button "Sync to HubSpot (1)" at bounding box center [894, 208] width 124 height 23
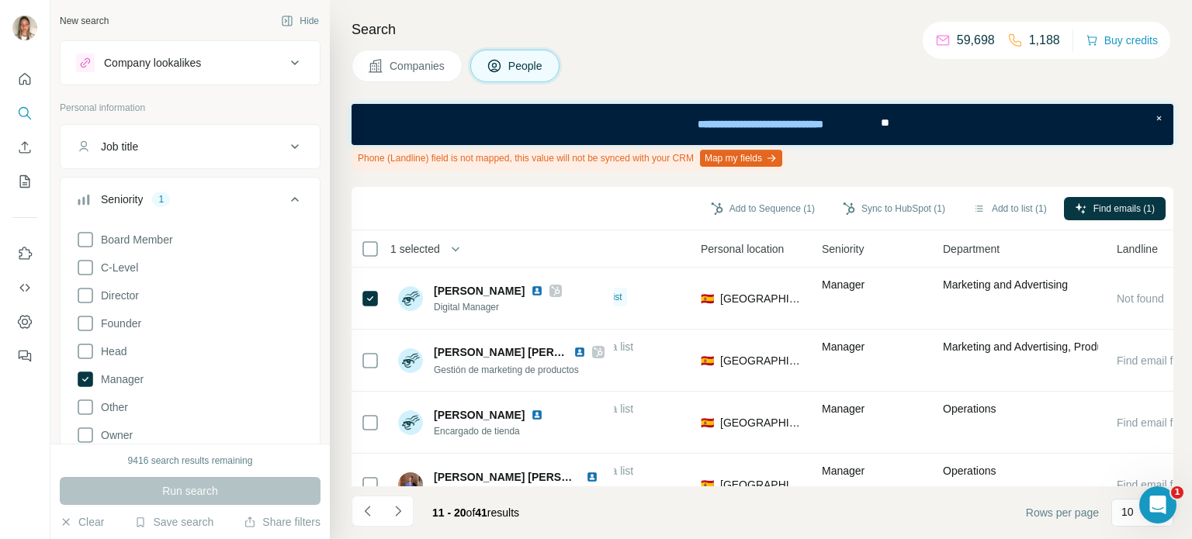
scroll to position [0, 521]
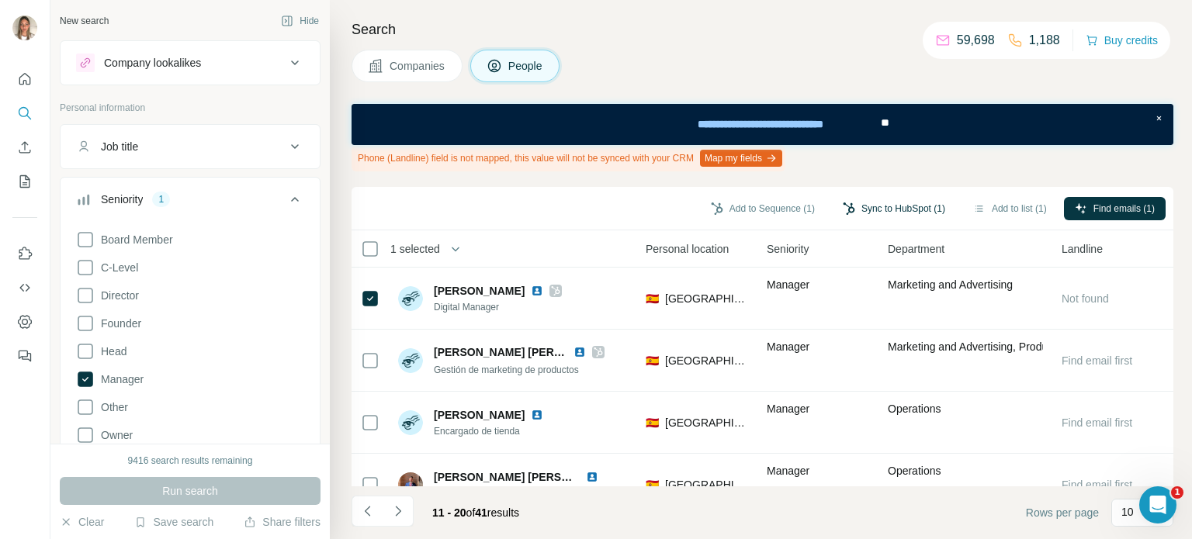
click at [890, 206] on button "Sync to HubSpot (1)" at bounding box center [894, 208] width 124 height 23
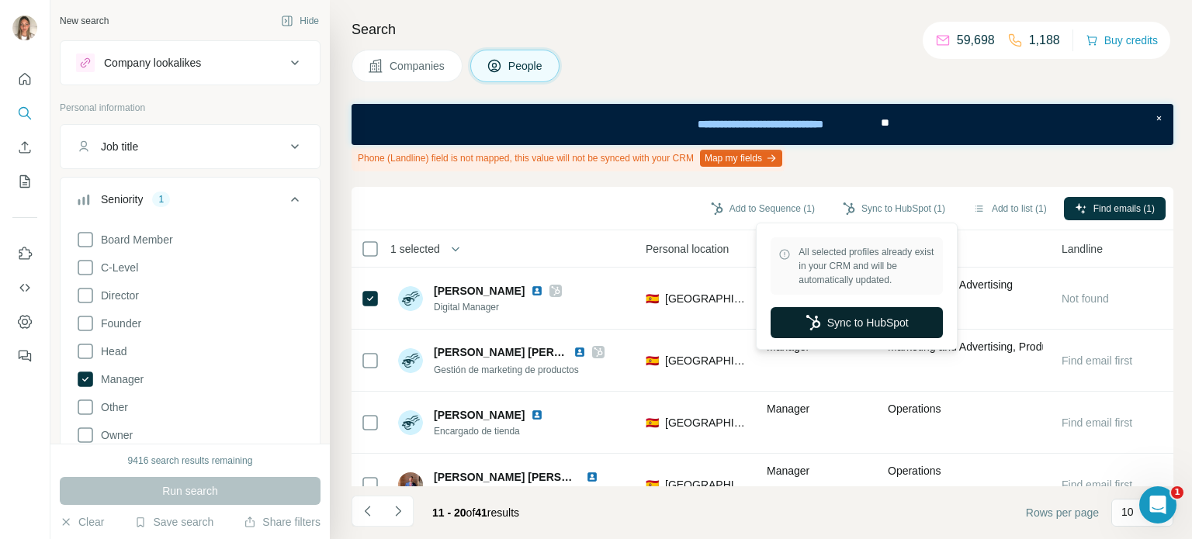
click at [881, 330] on button "Sync to HubSpot" at bounding box center [857, 322] width 172 height 31
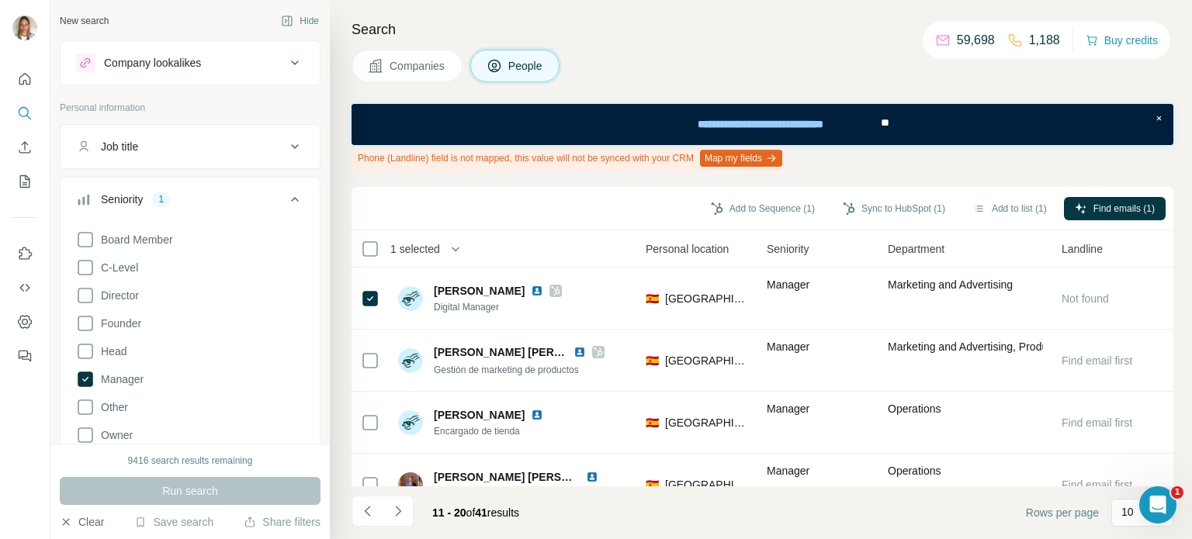
click at [90, 526] on button "Clear" at bounding box center [82, 522] width 44 height 16
click at [83, 521] on button "Clear" at bounding box center [82, 522] width 44 height 16
click at [261, 200] on div "Seniority" at bounding box center [181, 200] width 210 height 16
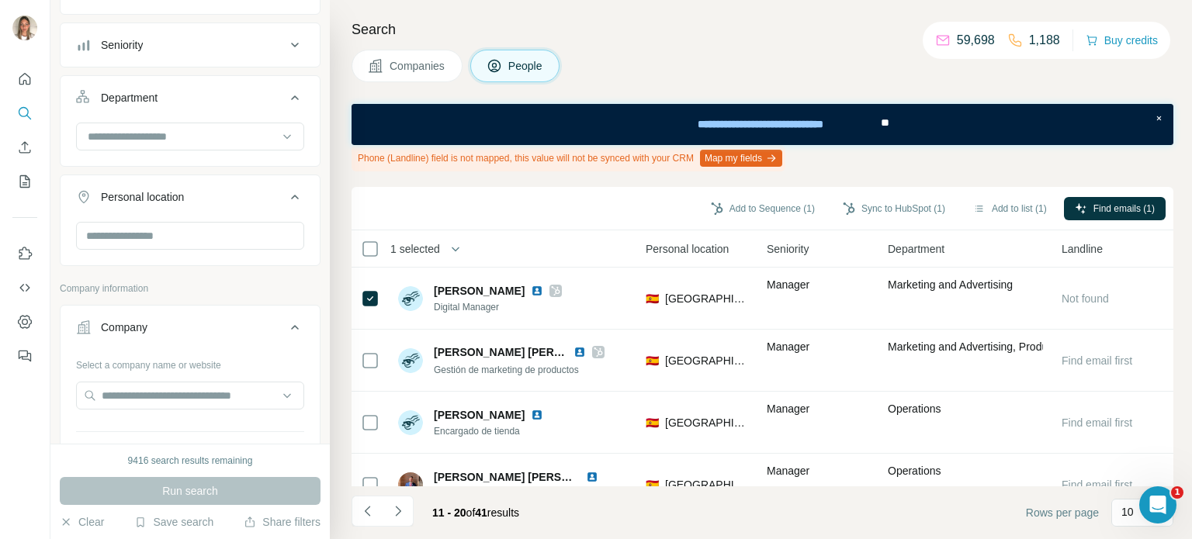
scroll to position [155, 0]
click at [154, 399] on input "text" at bounding box center [190, 395] width 228 height 28
paste input "**********"
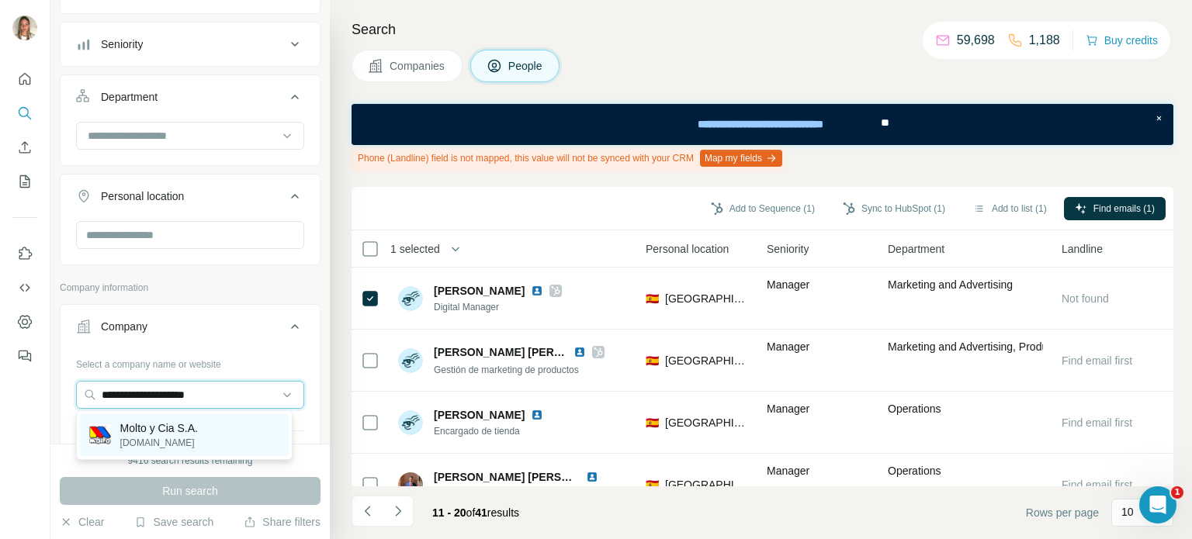
type input "**********"
click at [151, 418] on div "Molto y Cia S.A. [DOMAIN_NAME]" at bounding box center [184, 435] width 209 height 42
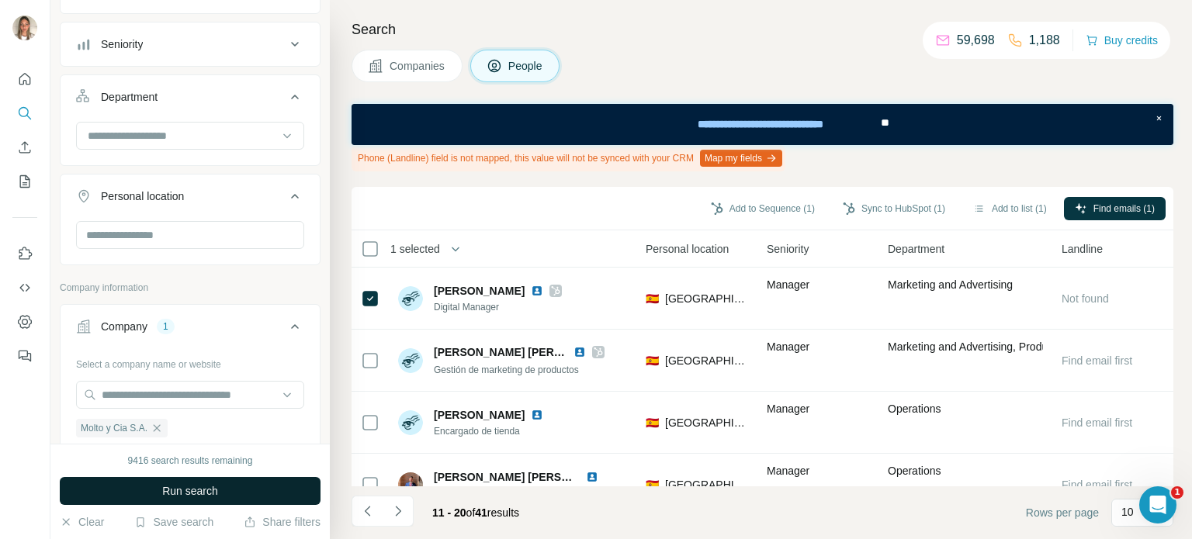
click at [174, 487] on span "Run search" at bounding box center [190, 491] width 56 height 16
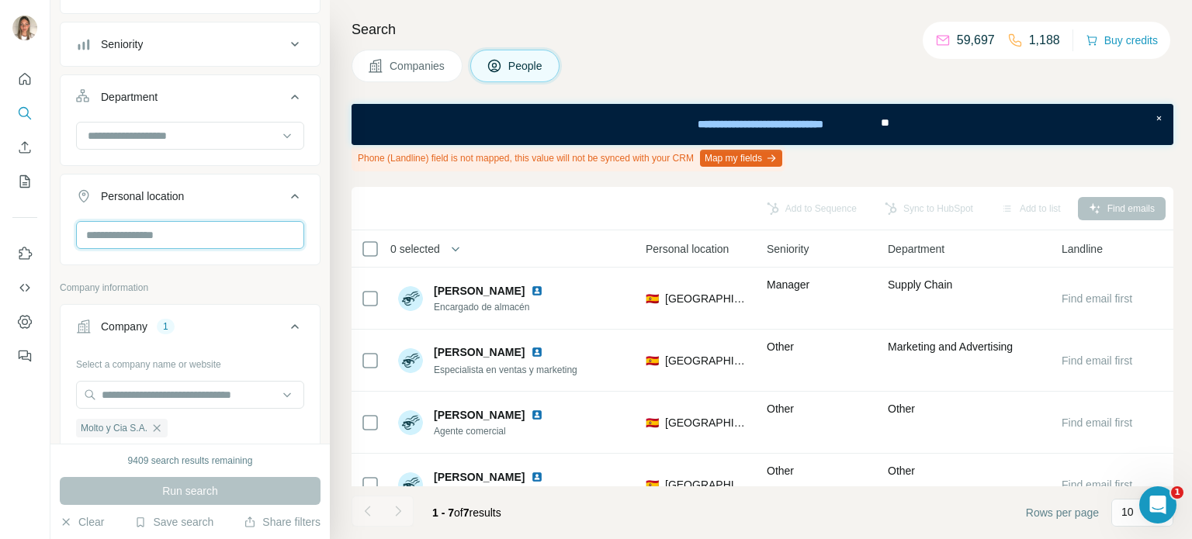
click at [184, 242] on input "text" at bounding box center [190, 235] width 228 height 28
type input "****"
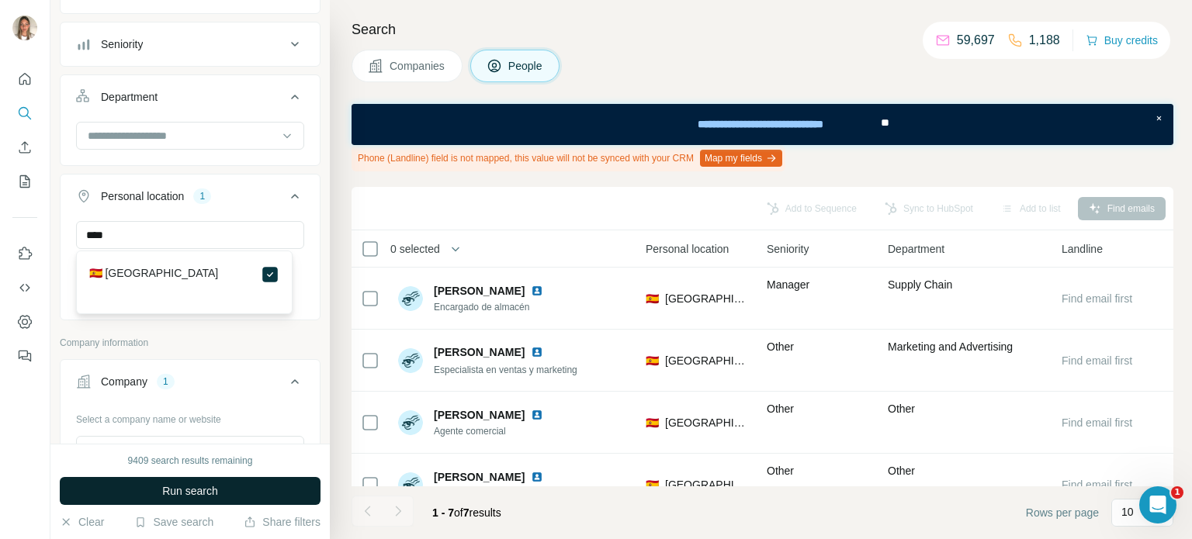
click at [241, 485] on button "Run search" at bounding box center [190, 491] width 261 height 28
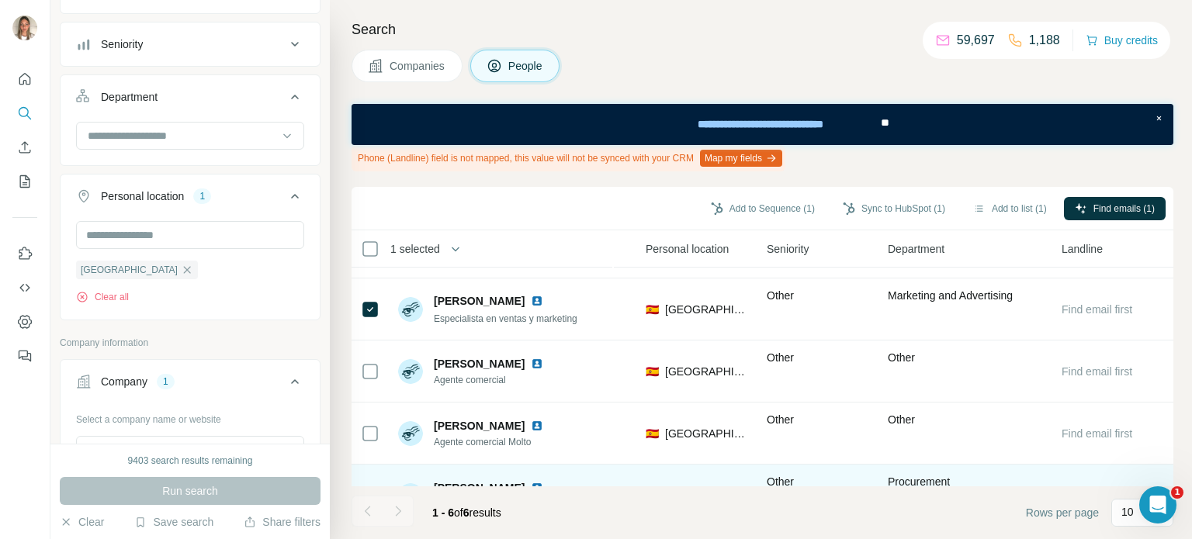
scroll to position [0, 521]
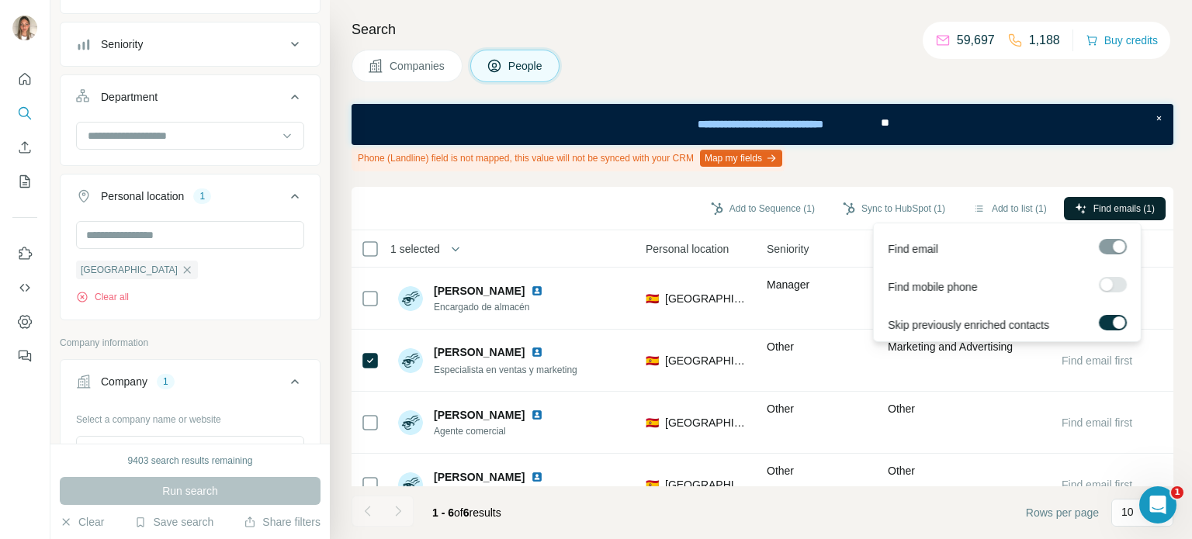
click at [1093, 202] on span "Find emails (1)" at bounding box center [1123, 209] width 61 height 14
click at [1105, 208] on span "Find emails (1)" at bounding box center [1123, 209] width 61 height 14
click at [1115, 207] on span "Find emails (1)" at bounding box center [1123, 209] width 61 height 14
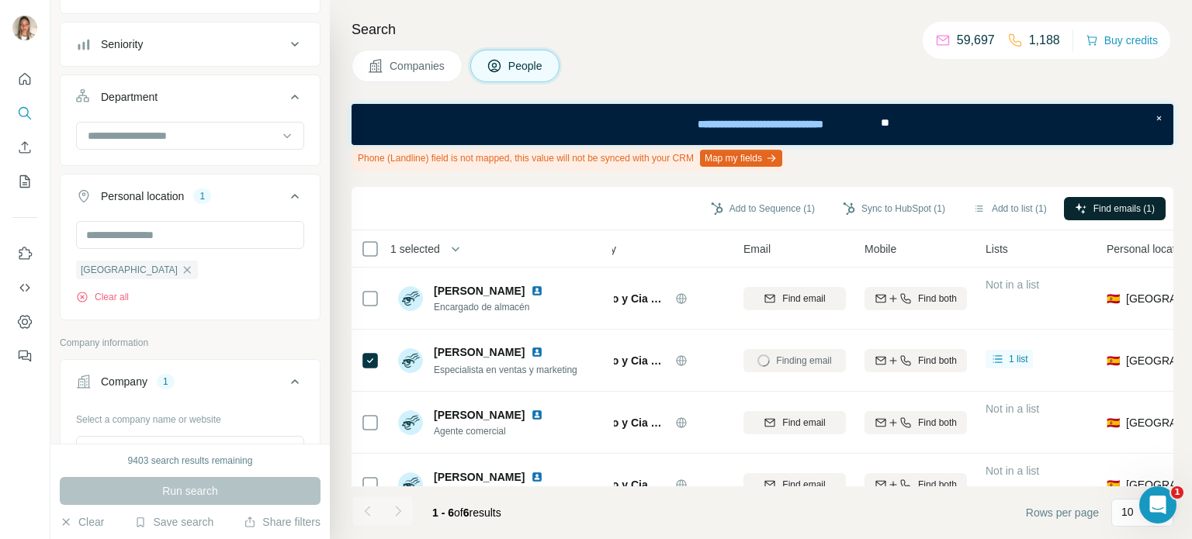
scroll to position [0, 0]
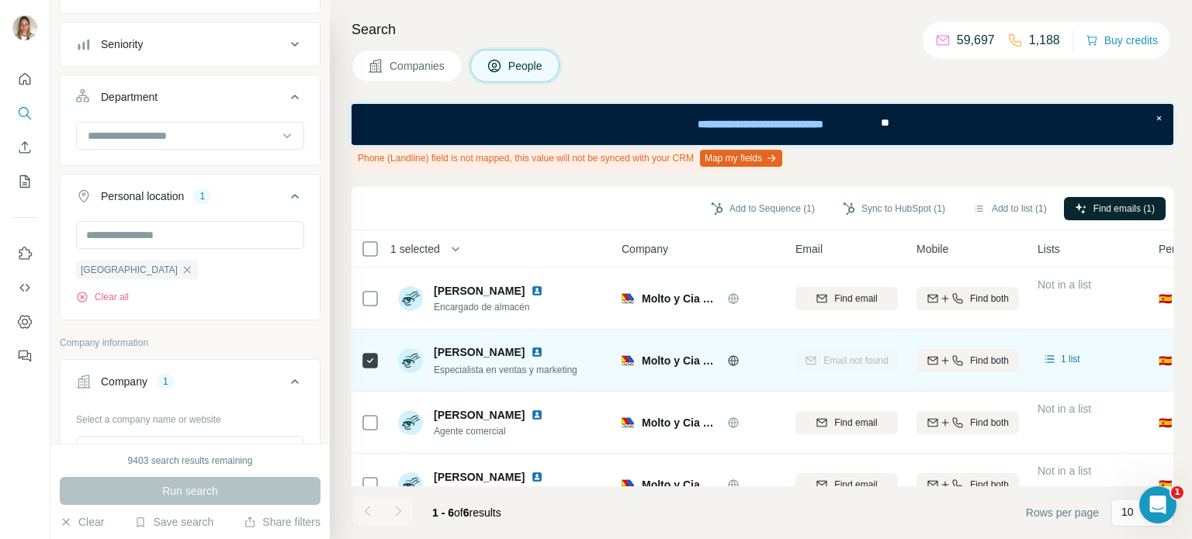
drag, startPoint x: 525, startPoint y: 350, endPoint x: 428, endPoint y: 350, distance: 97.0
click at [428, 350] on div "[PERSON_NAME] Moltó Especialista en ventas y marketing" at bounding box center [487, 361] width 179 height 33
copy span "[PERSON_NAME]"
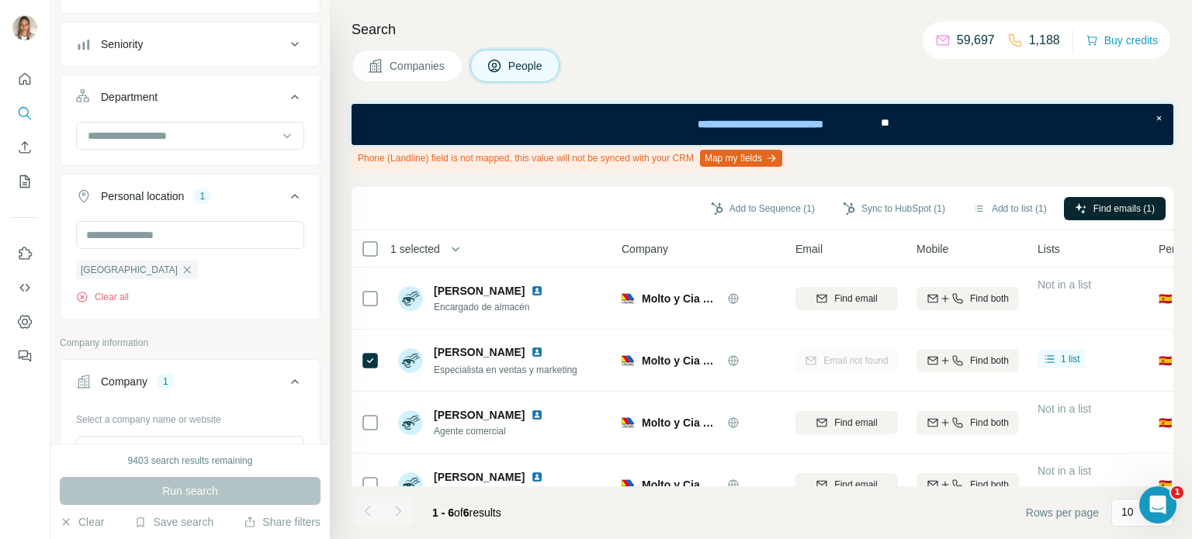
copy span "[PERSON_NAME]"
click at [94, 519] on button "Clear" at bounding box center [82, 522] width 44 height 16
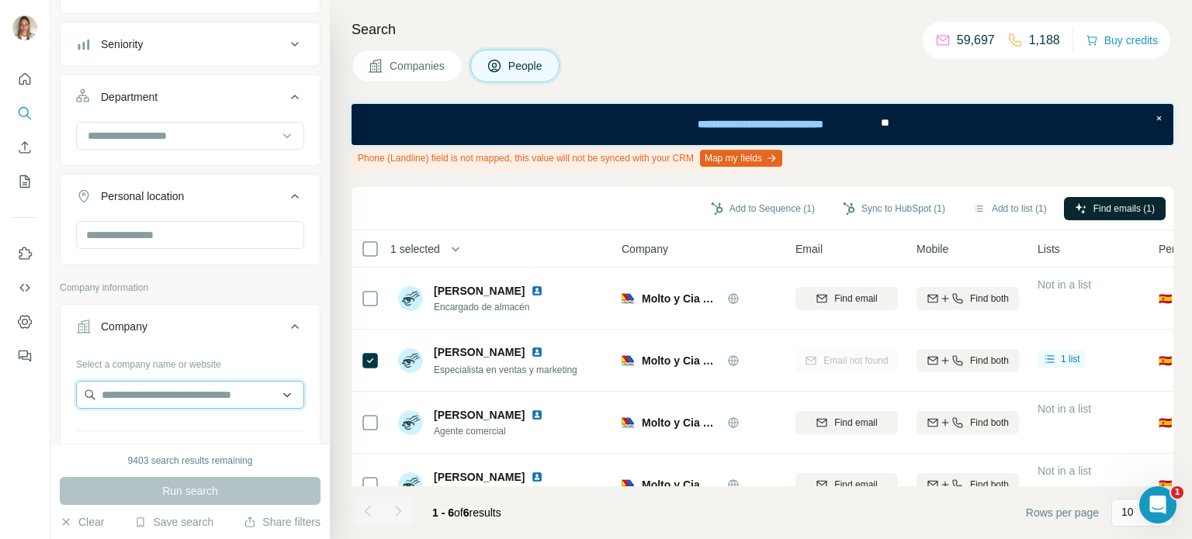
click at [191, 386] on input "text" at bounding box center [190, 395] width 228 height 28
paste input "******"
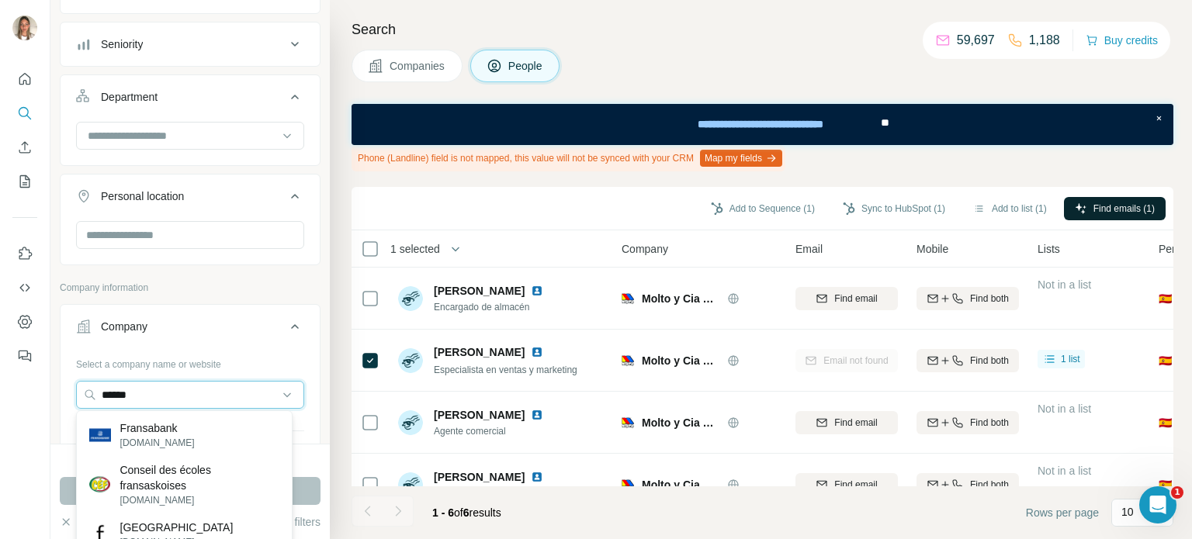
drag, startPoint x: 182, startPoint y: 390, endPoint x: 70, endPoint y: 378, distance: 112.4
click at [70, 378] on div "Select a company name or website ****** Upload a CSV of company websites. Your …" at bounding box center [190, 443] width 259 height 182
paste input "**********"
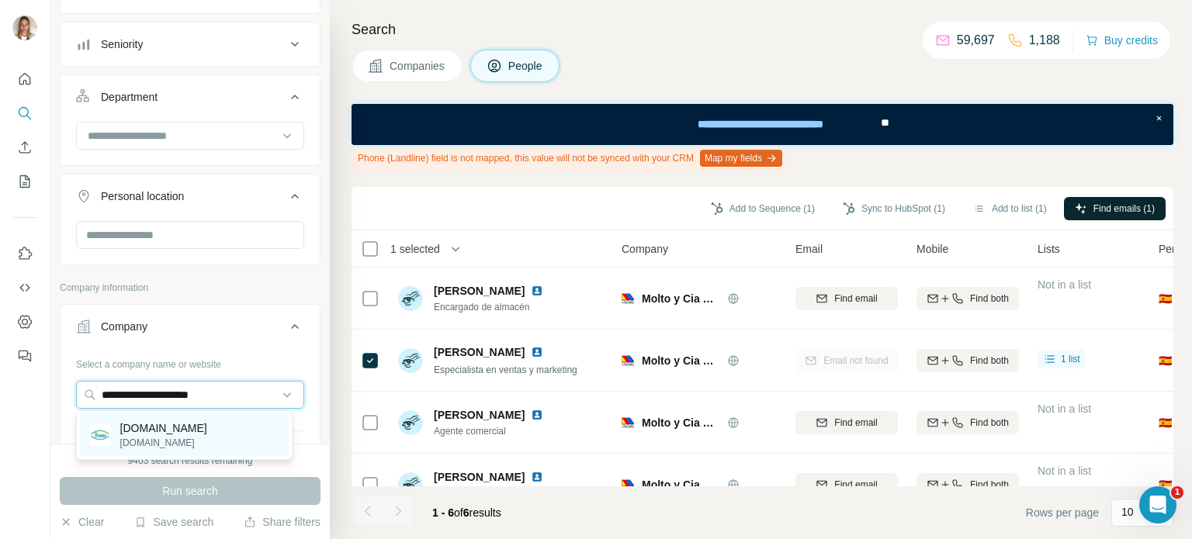
type input "**********"
click at [134, 431] on p "[DOMAIN_NAME]" at bounding box center [163, 429] width 87 height 16
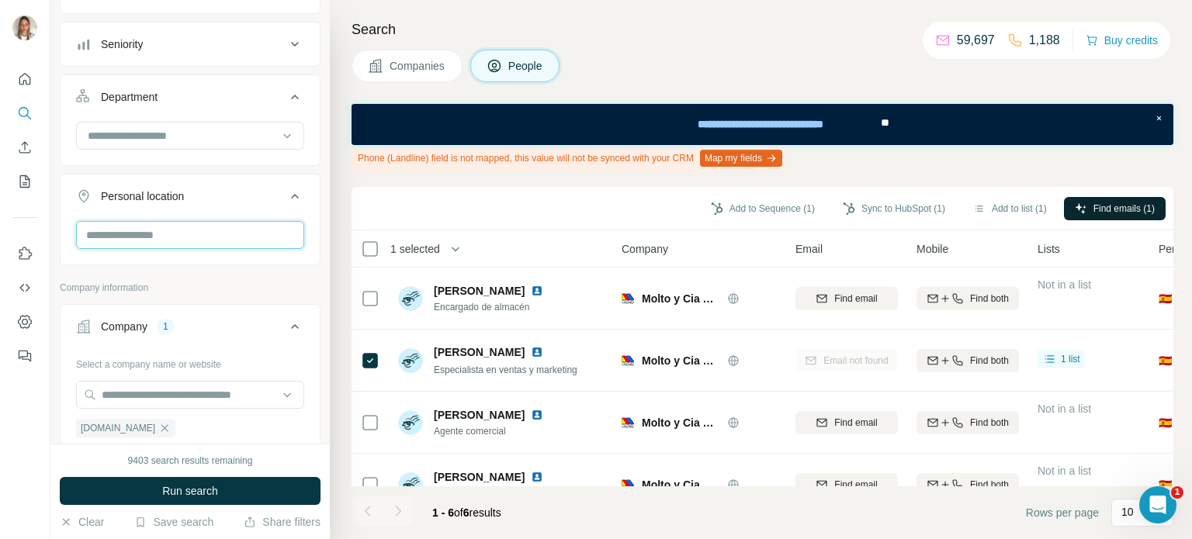
click at [227, 238] on input "text" at bounding box center [190, 235] width 228 height 28
type input "*****"
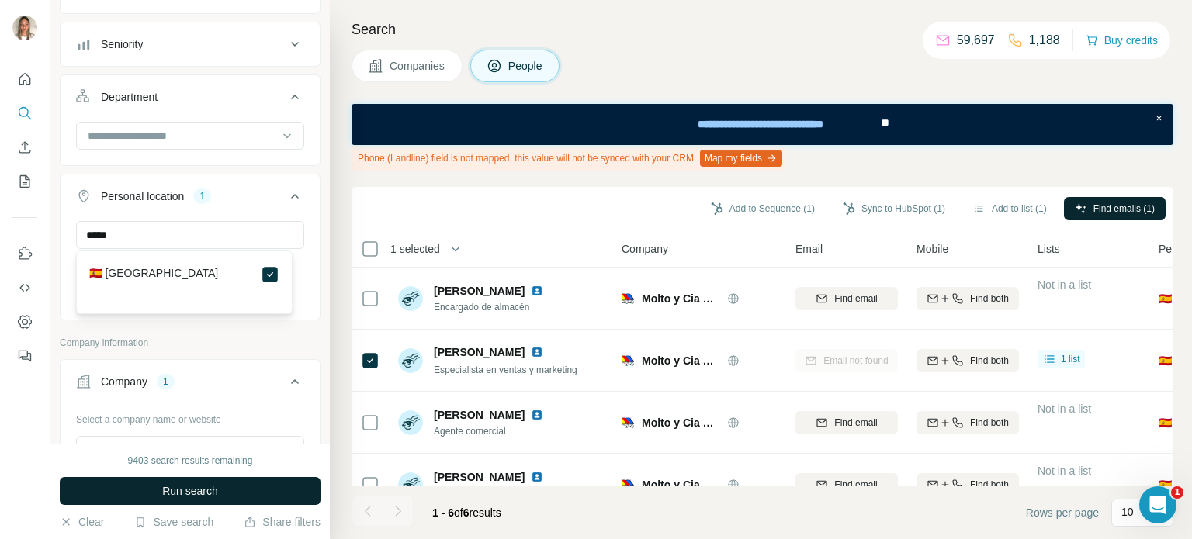
click at [262, 480] on button "Run search" at bounding box center [190, 491] width 261 height 28
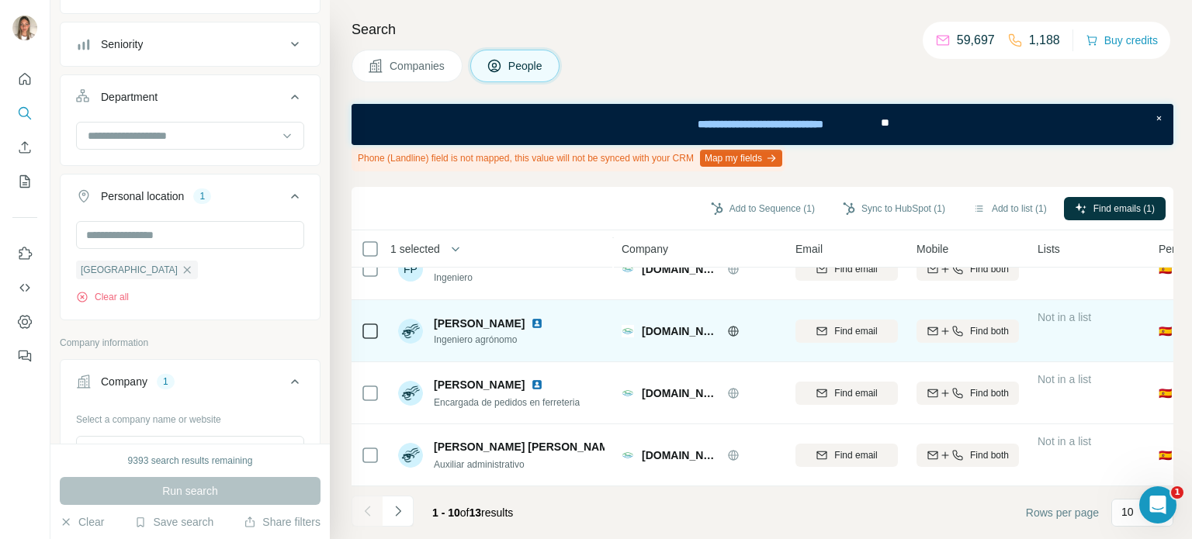
scroll to position [410, 0]
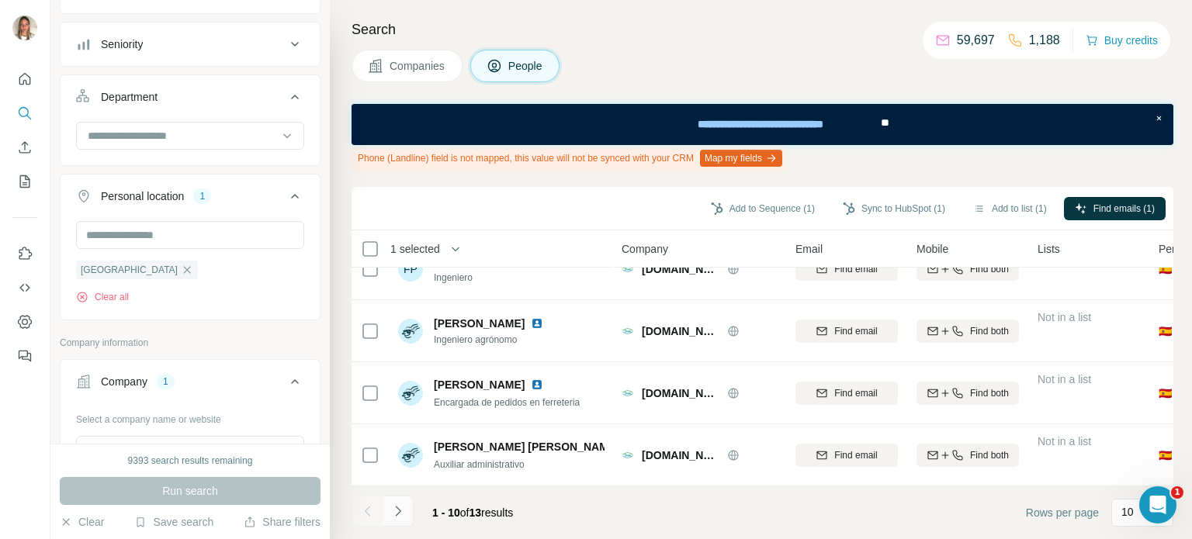
click at [403, 508] on icon "Navigate to next page" at bounding box center [398, 512] width 16 height 16
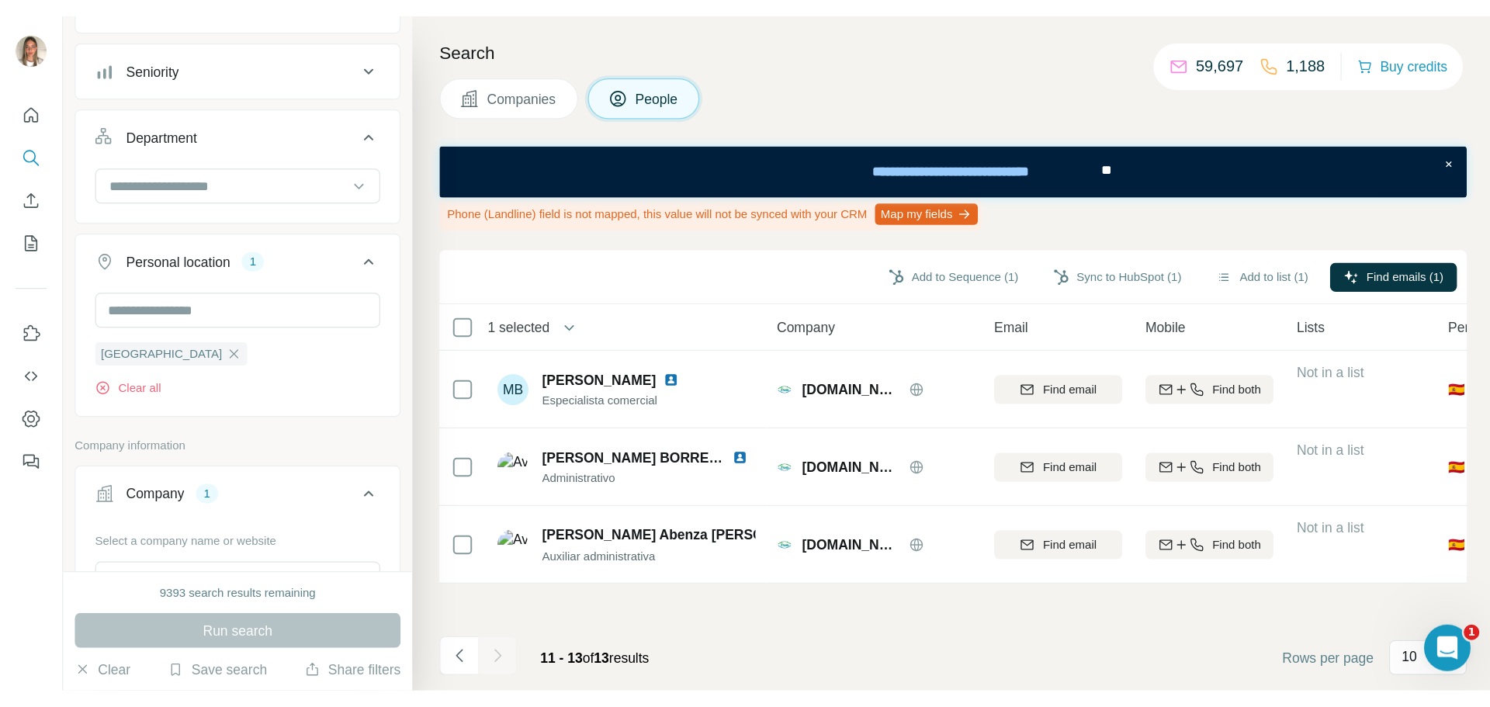
scroll to position [0, 0]
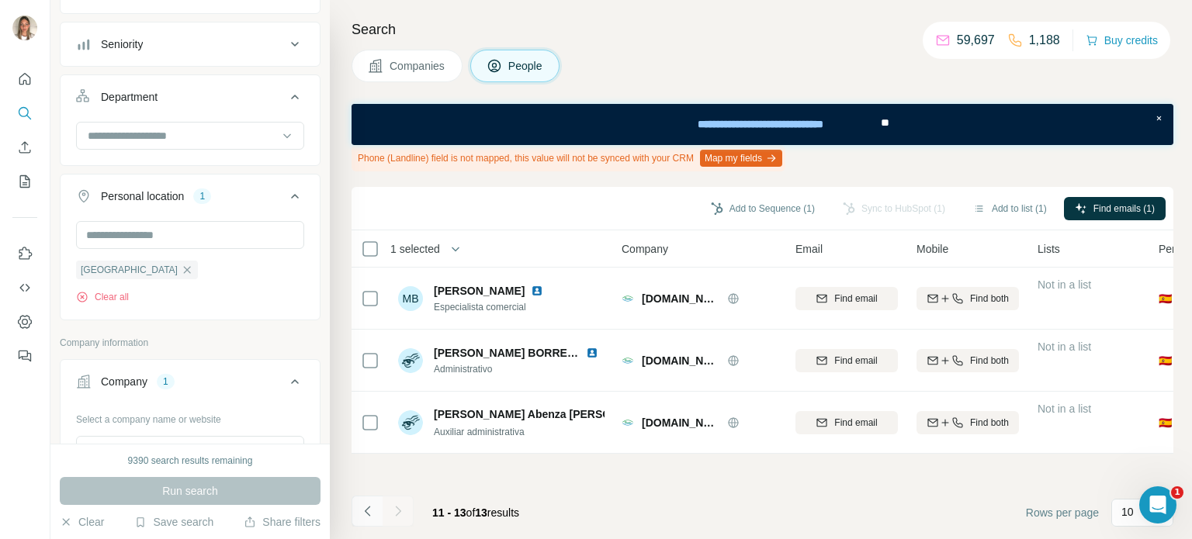
click at [365, 508] on icon "Navigate to previous page" at bounding box center [368, 512] width 16 height 16
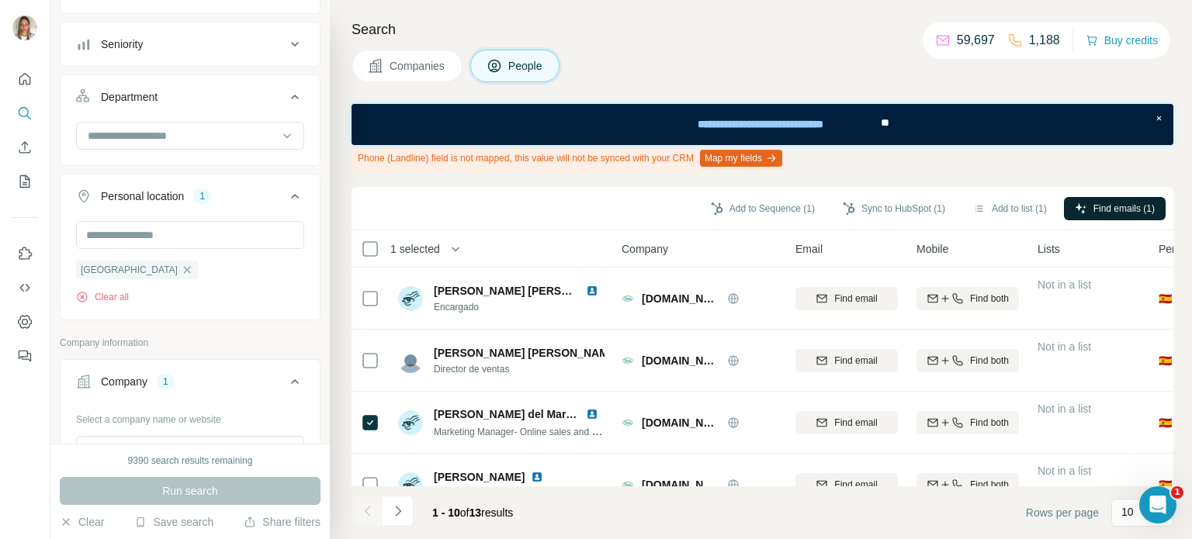
click at [1108, 210] on span "Find emails (1)" at bounding box center [1123, 209] width 61 height 14
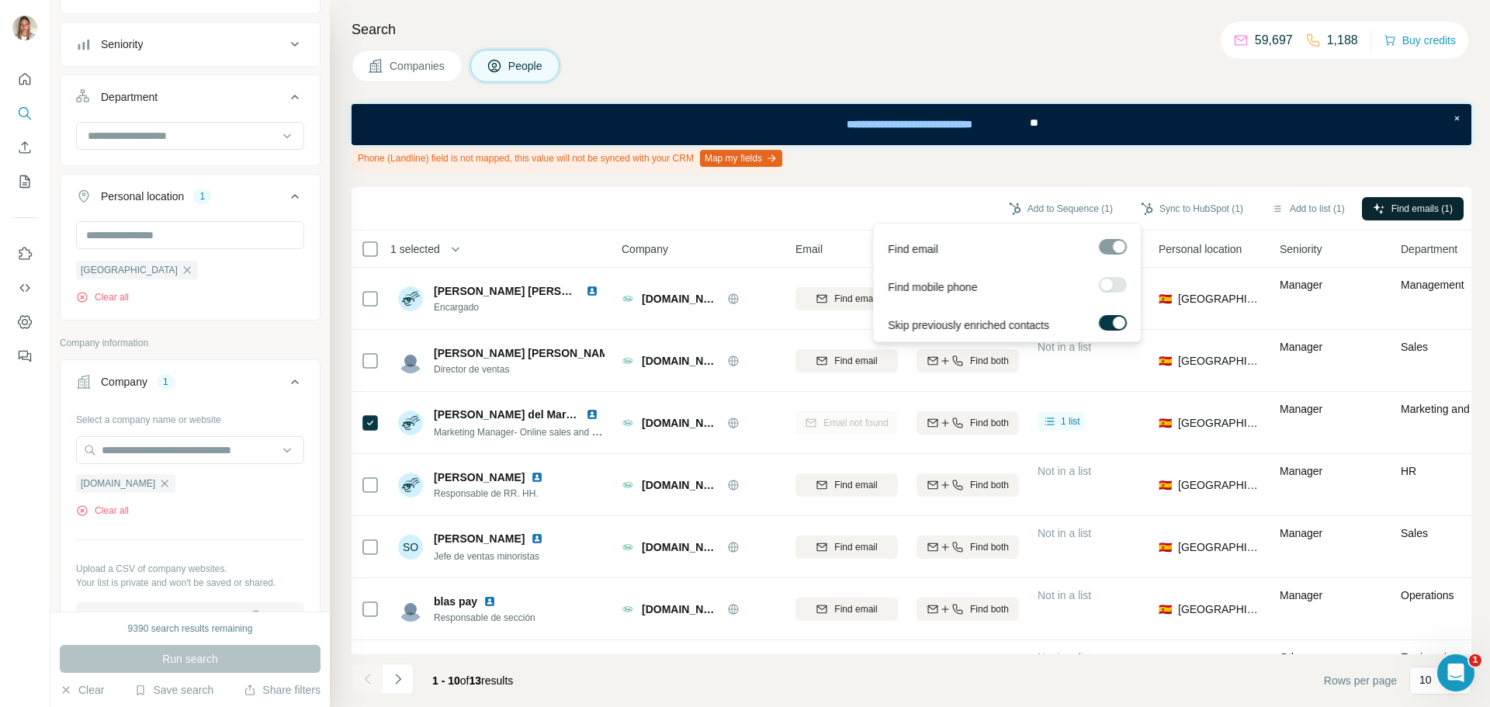
scroll to position [559, 0]
